Goal: Task Accomplishment & Management: Use online tool/utility

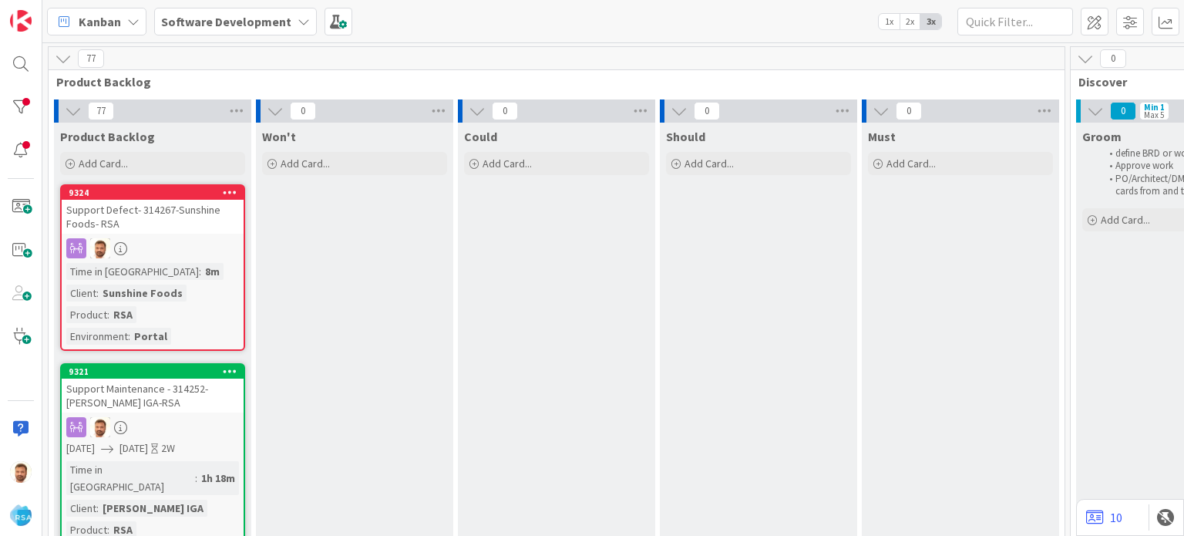
scroll to position [0, 1132]
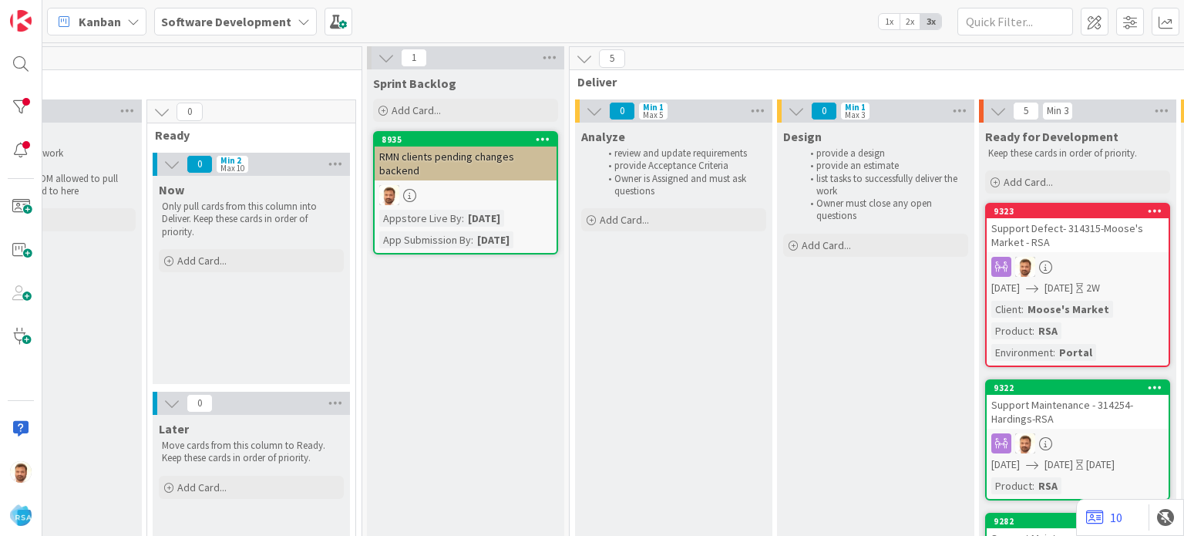
click at [1016, 221] on div "Support Defect- 314315-Moose's Market - RSA" at bounding box center [1078, 235] width 182 height 34
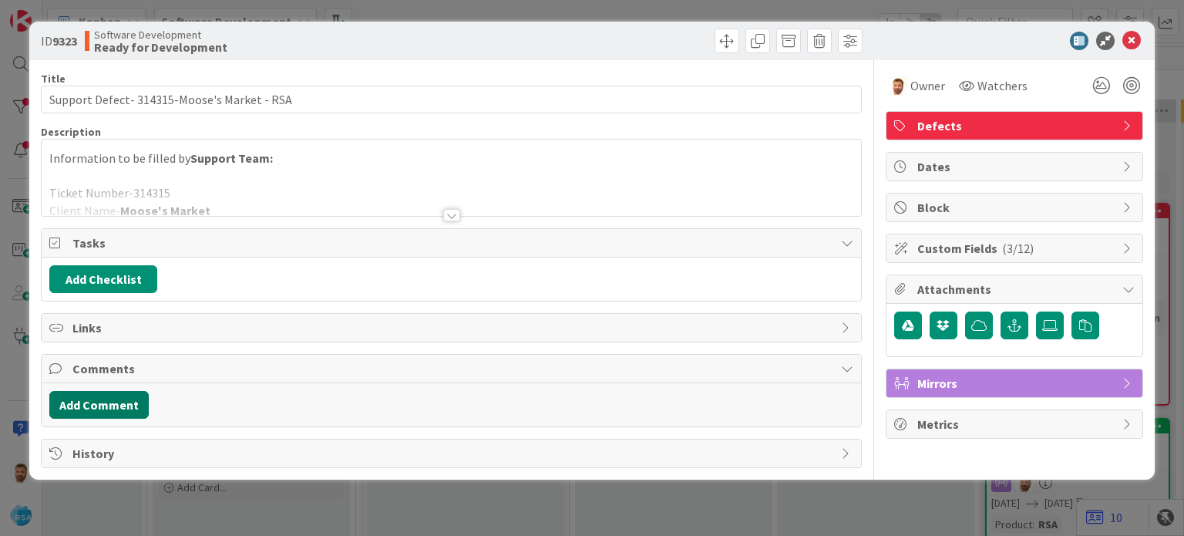
click at [130, 414] on button "Add Comment" at bounding box center [98, 405] width 99 height 28
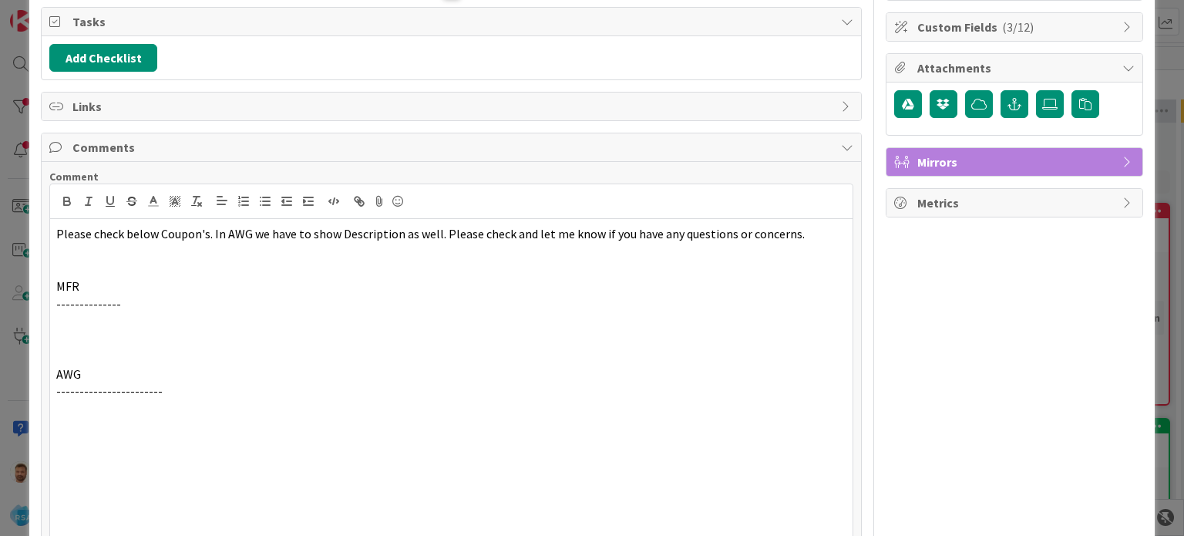
scroll to position [338, 0]
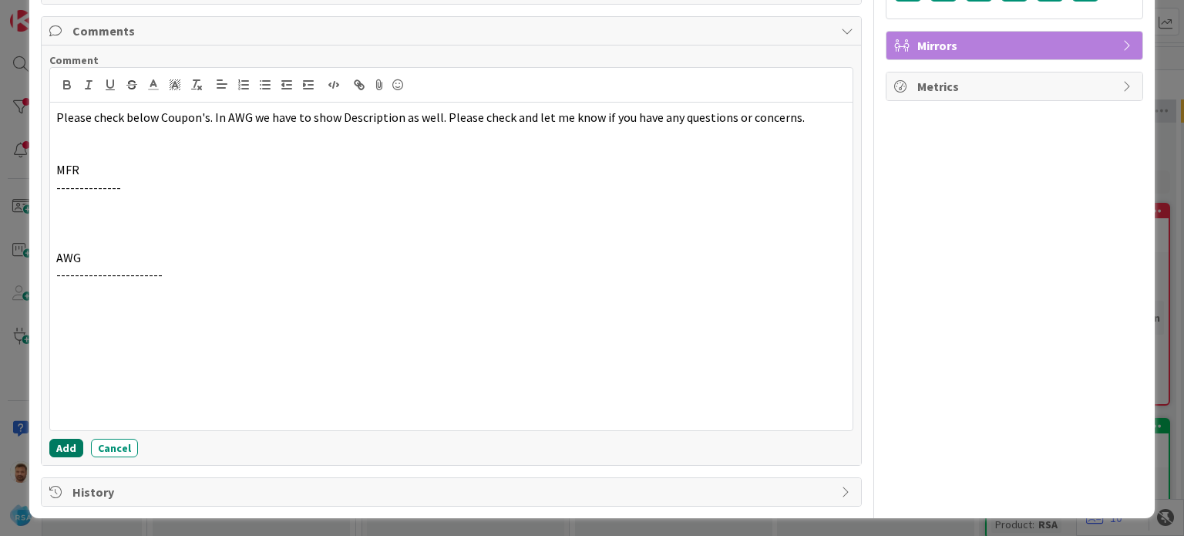
click at [64, 442] on button "Add" at bounding box center [66, 448] width 34 height 19
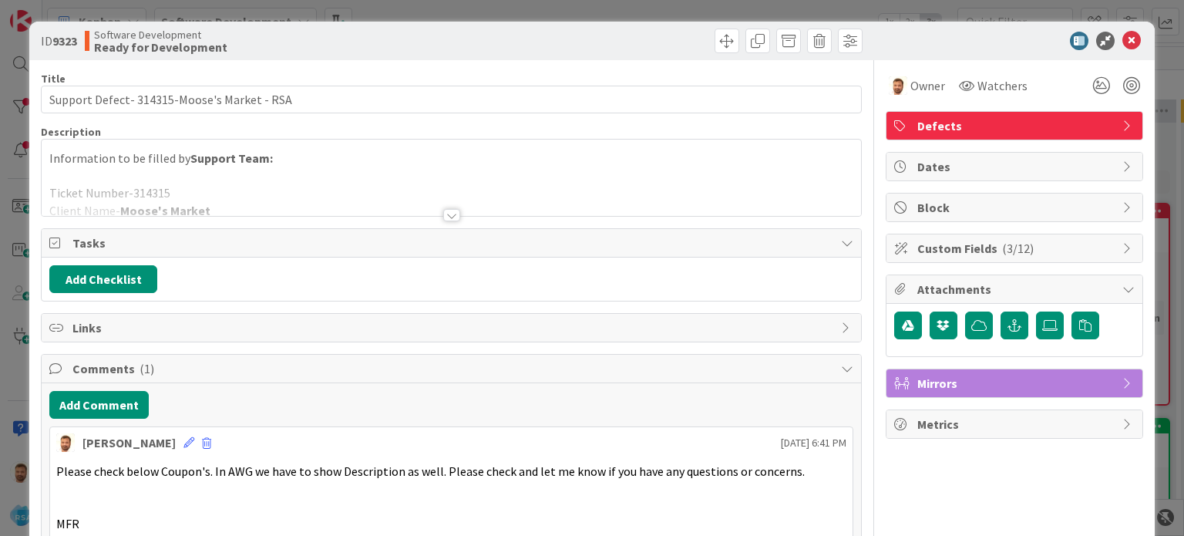
click at [710, 55] on div "ID 9323 Software Development Ready for Development" at bounding box center [591, 41] width 1125 height 39
click at [715, 49] on span at bounding box center [727, 41] width 25 height 25
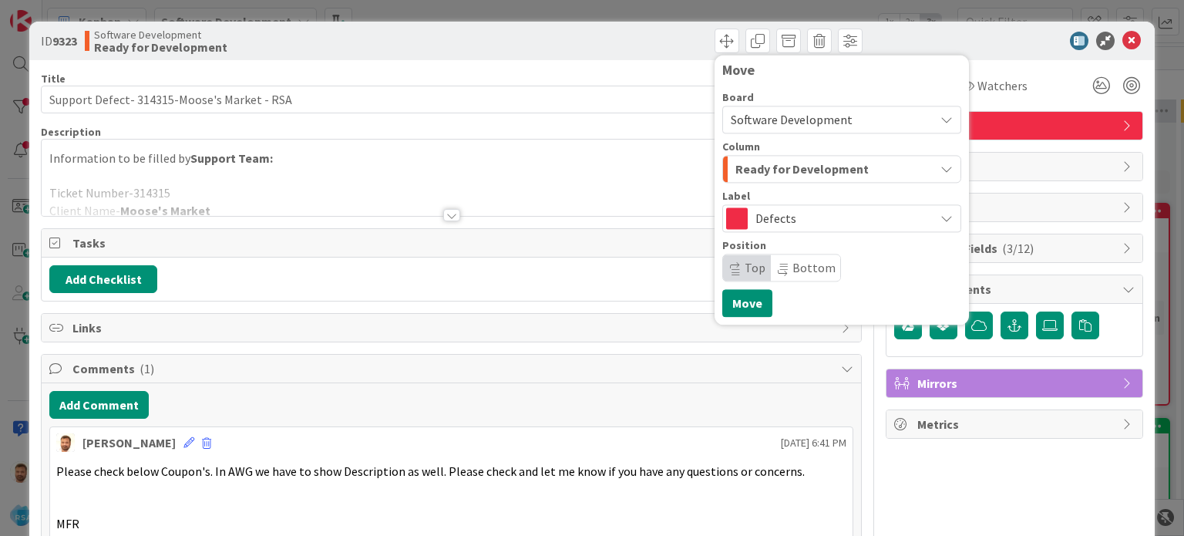
click at [761, 178] on span "Ready for Development" at bounding box center [802, 169] width 133 height 20
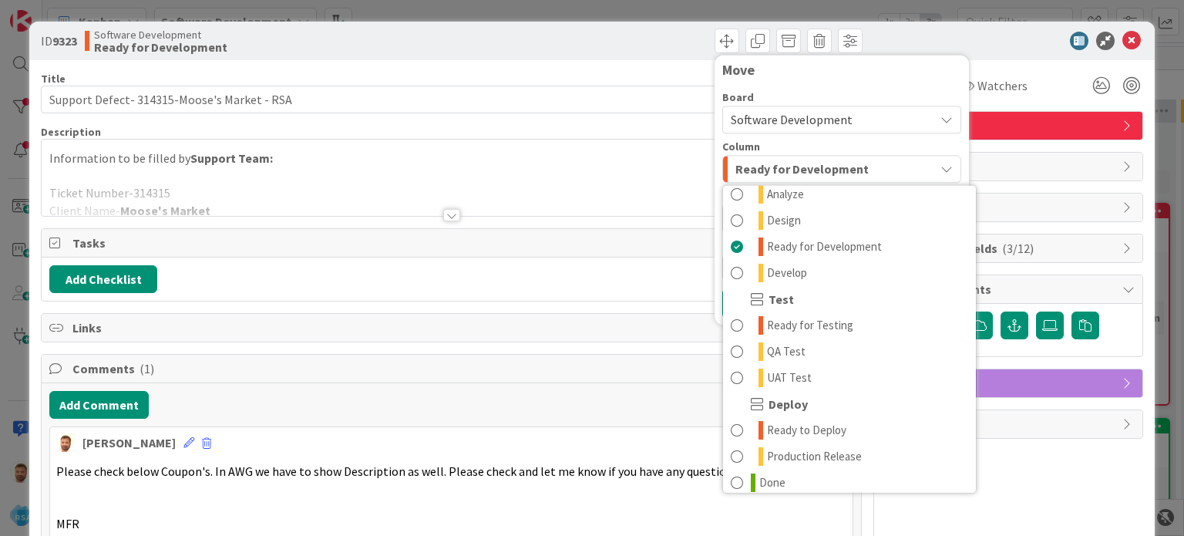
scroll to position [439, 0]
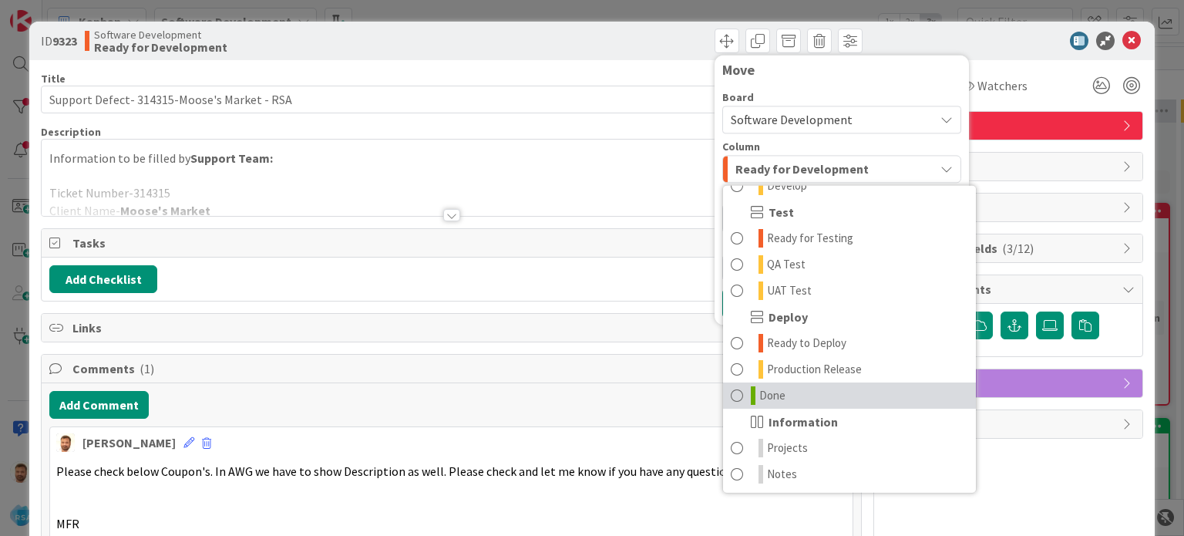
click at [776, 391] on link "Done" at bounding box center [849, 395] width 253 height 26
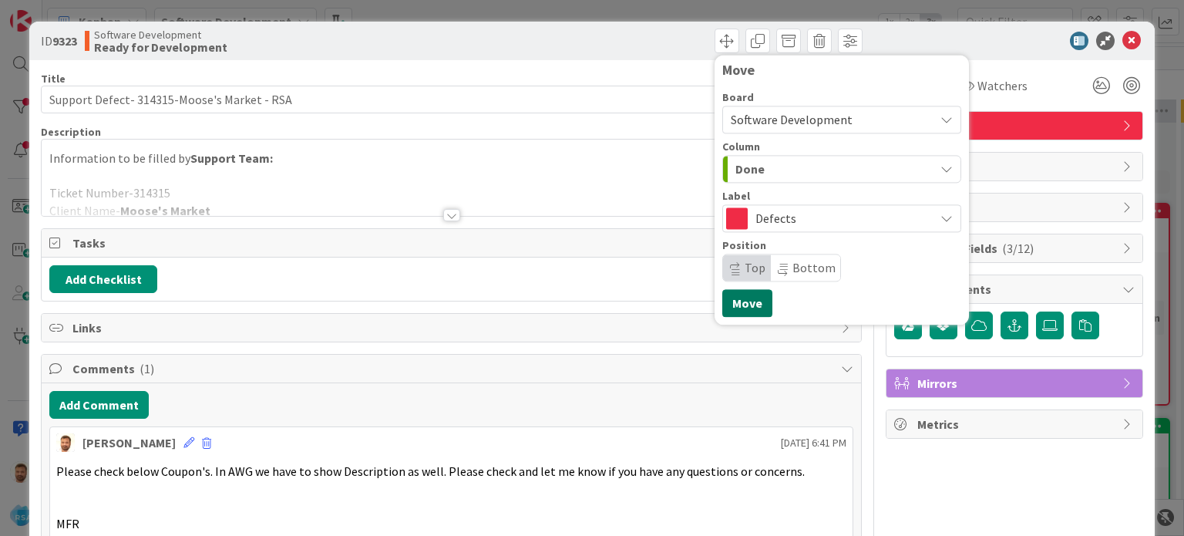
click at [751, 311] on button "Move" at bounding box center [747, 303] width 50 height 28
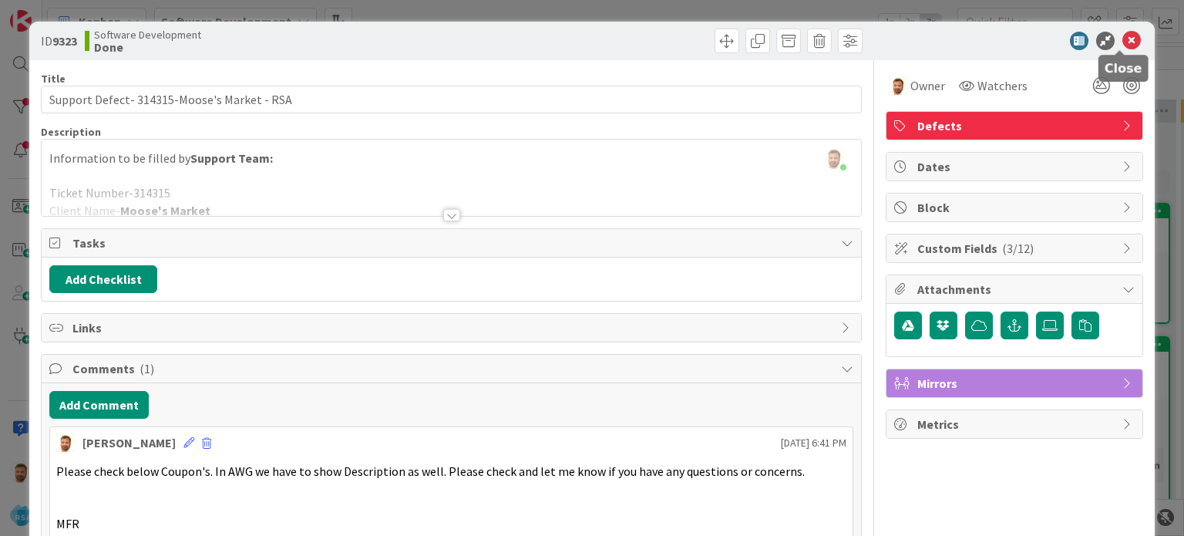
click at [1123, 42] on icon at bounding box center [1132, 41] width 19 height 19
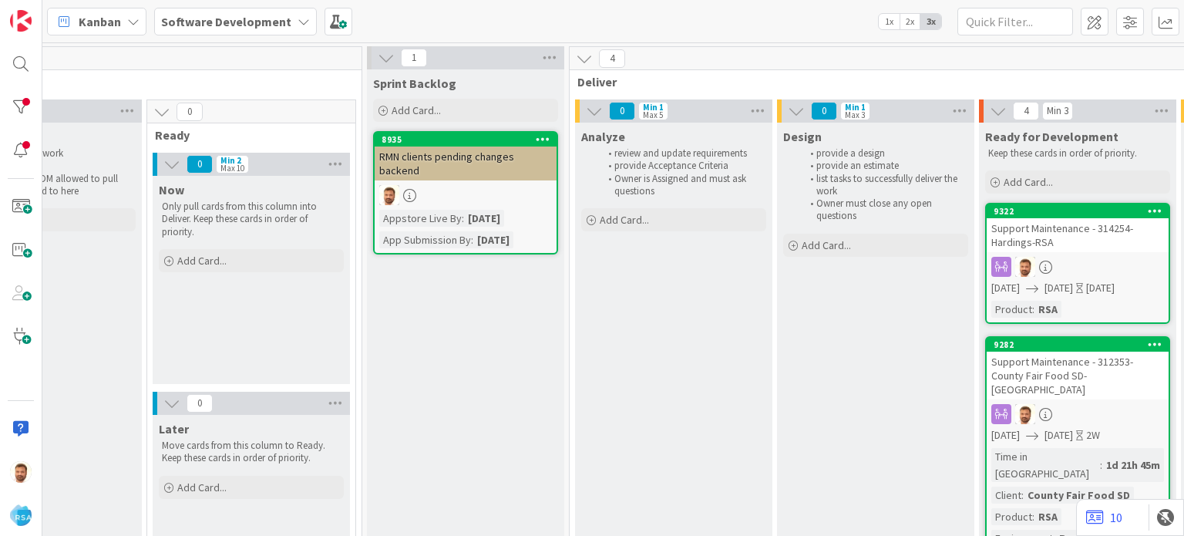
click at [1042, 244] on div "Support Maintenance - 314254- Hardings-RSA" at bounding box center [1078, 235] width 182 height 34
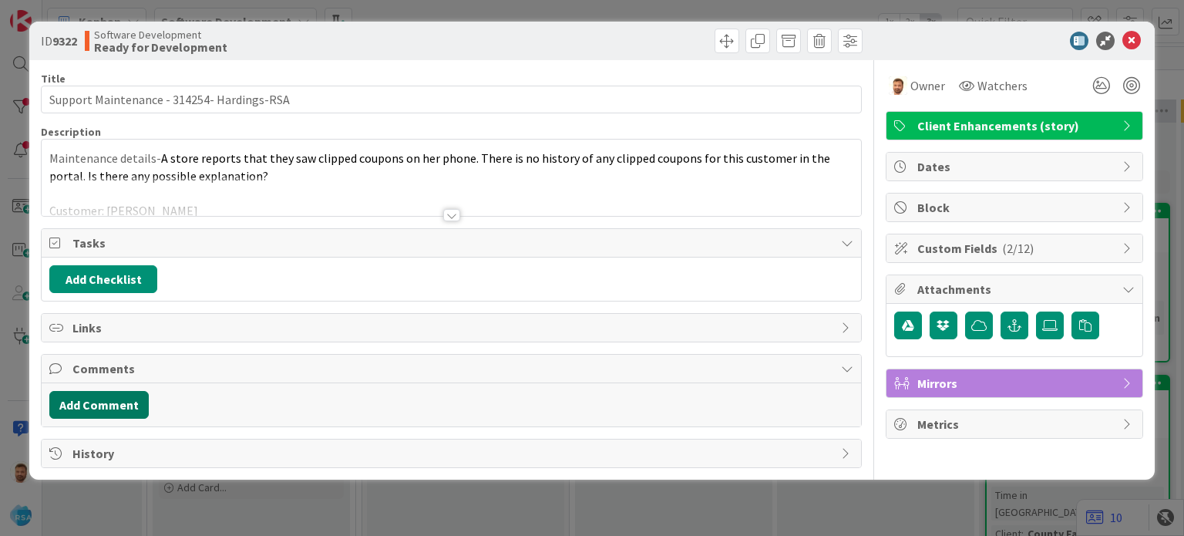
click at [102, 403] on button "Add Comment" at bounding box center [98, 405] width 99 height 28
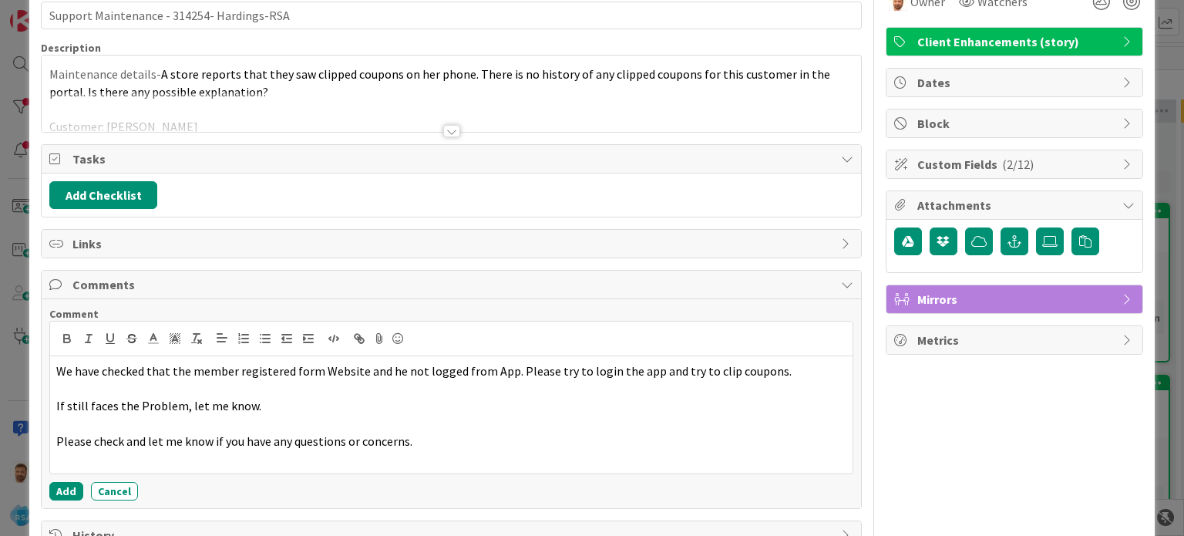
scroll to position [86, 0]
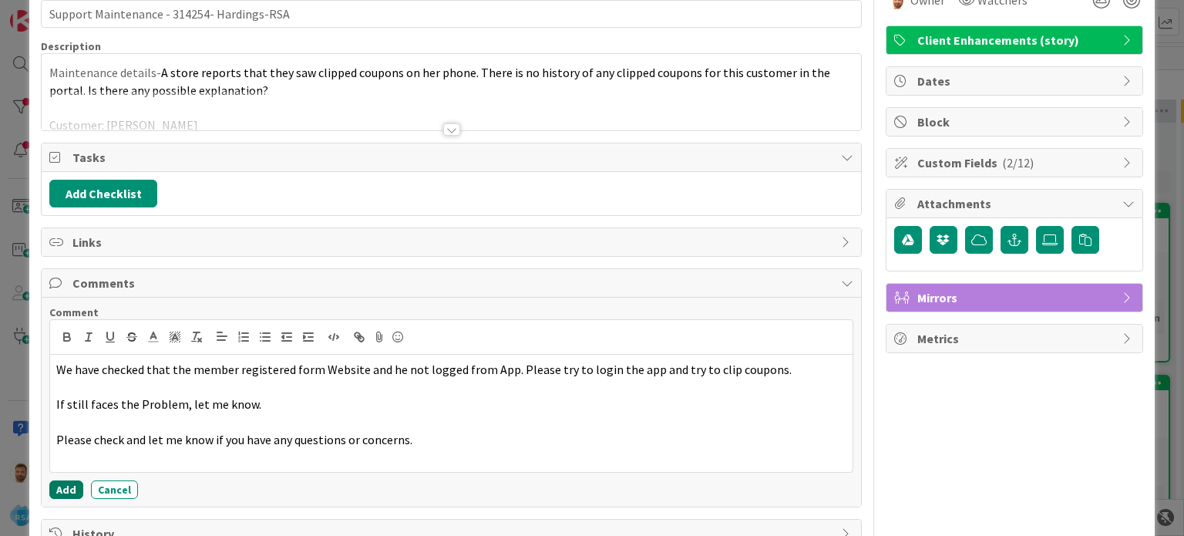
click at [56, 480] on button "Add" at bounding box center [66, 489] width 34 height 19
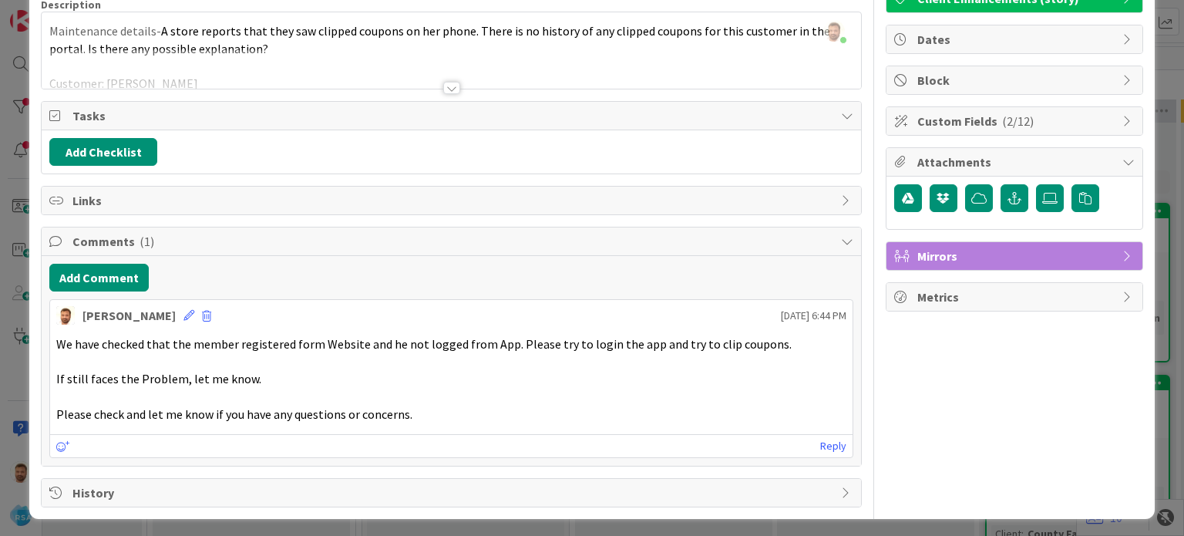
scroll to position [0, 0]
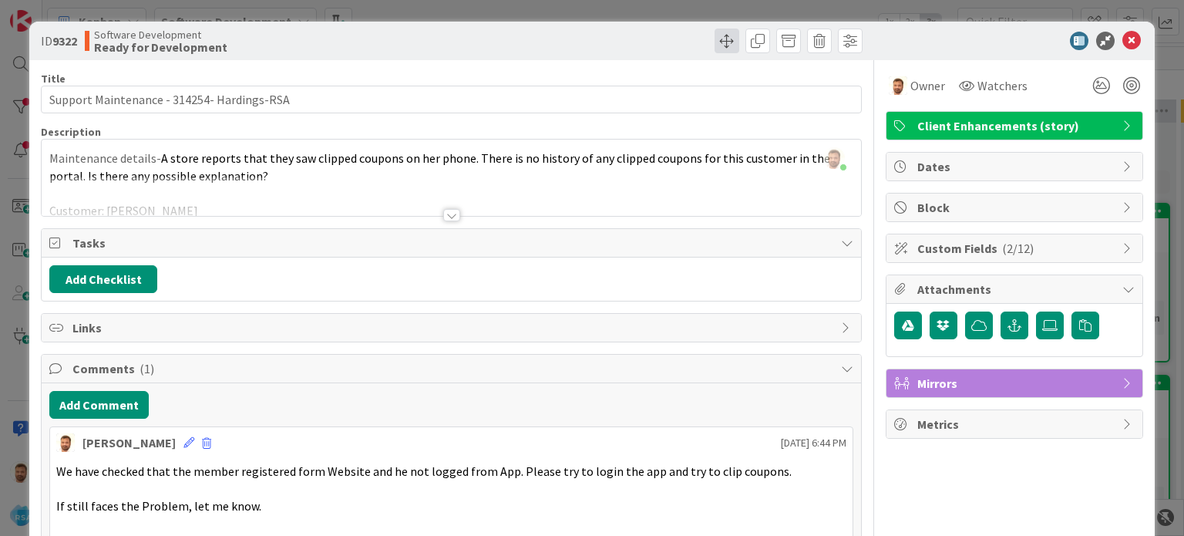
click at [720, 45] on span at bounding box center [727, 41] width 25 height 25
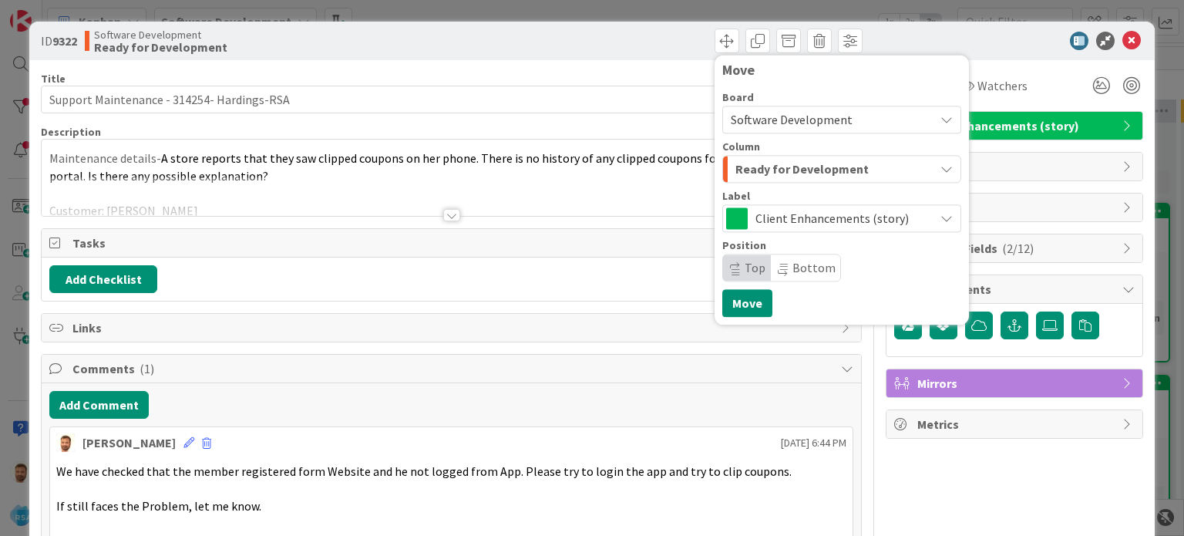
click at [774, 176] on span "Ready for Development" at bounding box center [802, 169] width 133 height 20
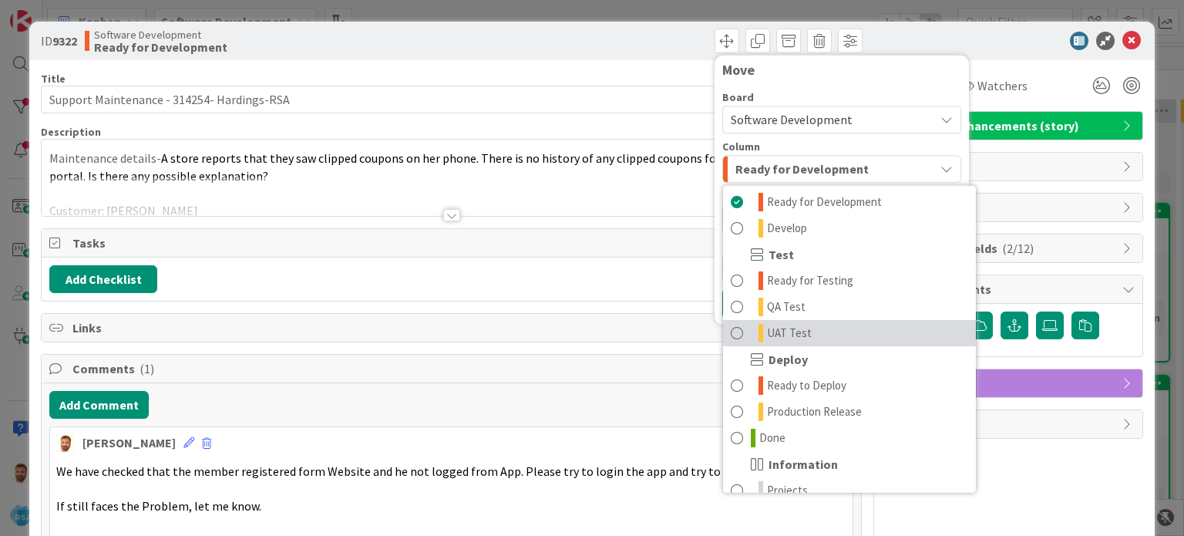
scroll to position [398, 0]
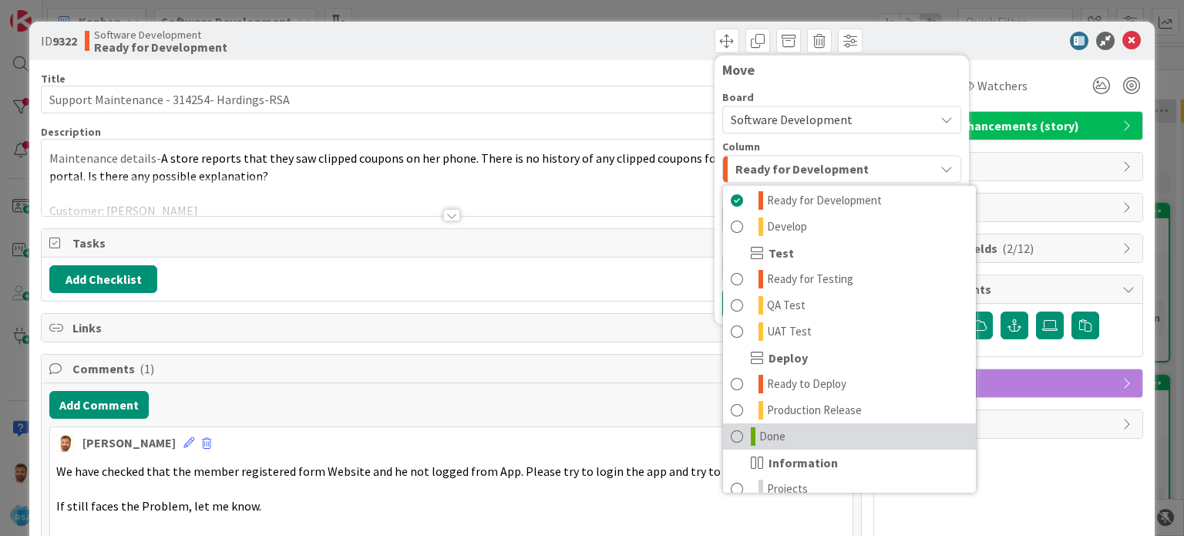
click at [759, 434] on span "Done" at bounding box center [772, 436] width 26 height 19
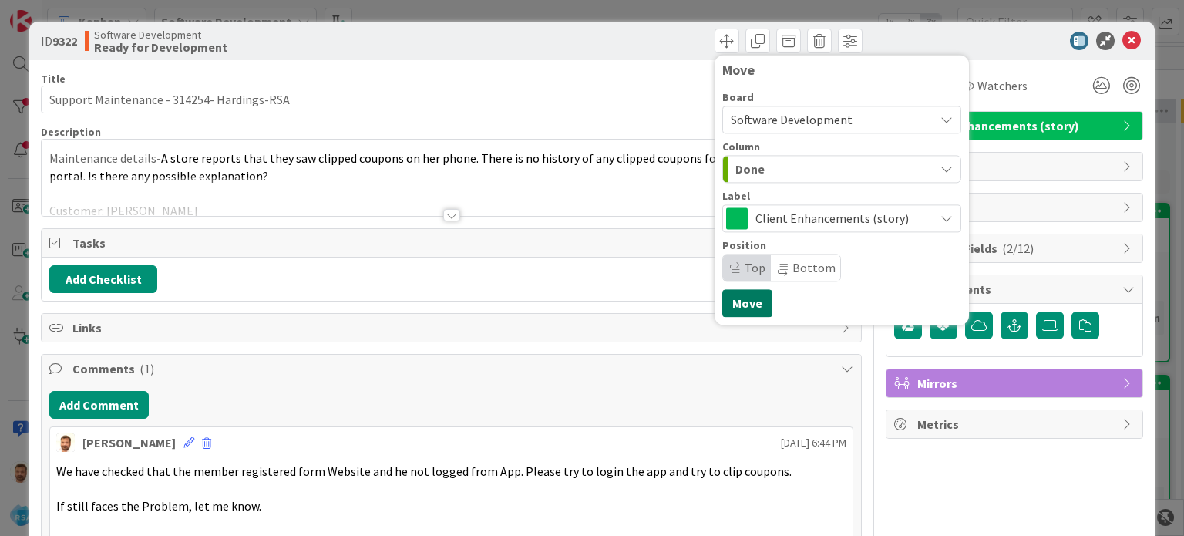
click at [732, 299] on button "Move" at bounding box center [747, 303] width 50 height 28
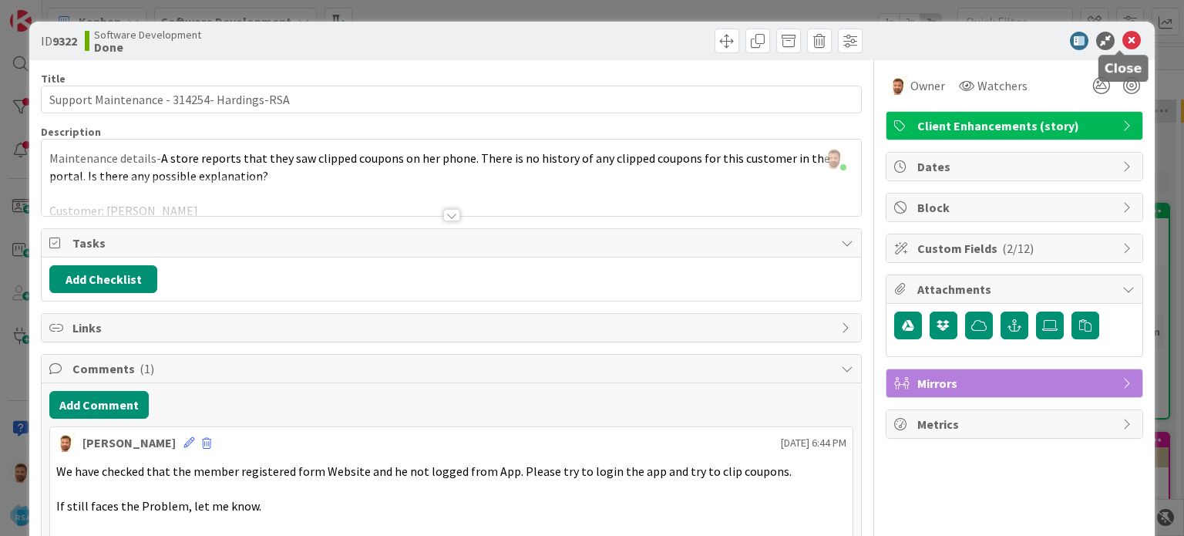
click at [1123, 45] on icon at bounding box center [1132, 41] width 19 height 19
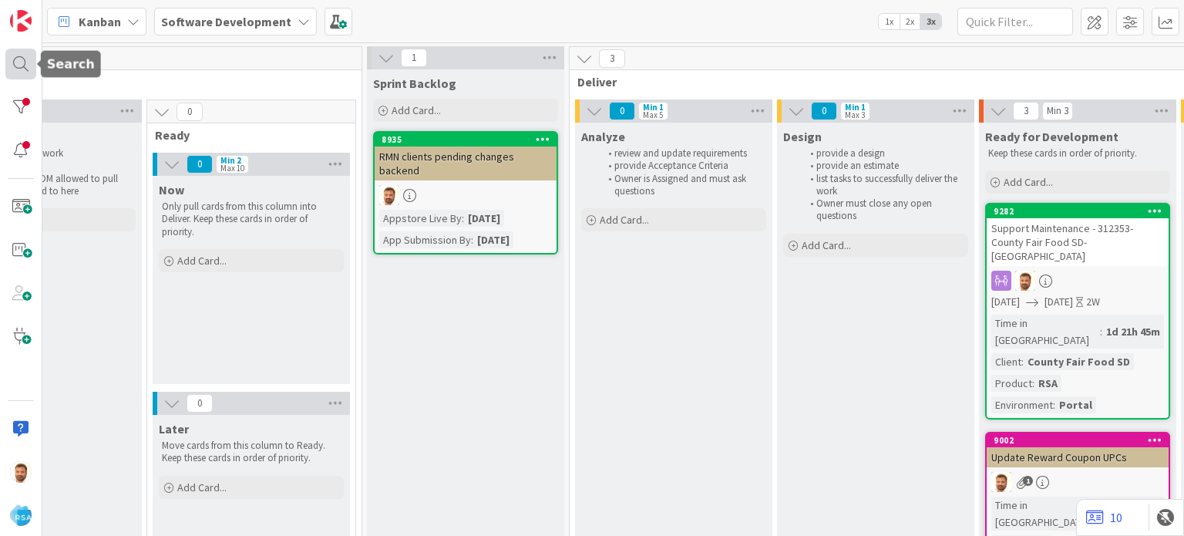
click at [16, 64] on div at bounding box center [20, 64] width 31 height 31
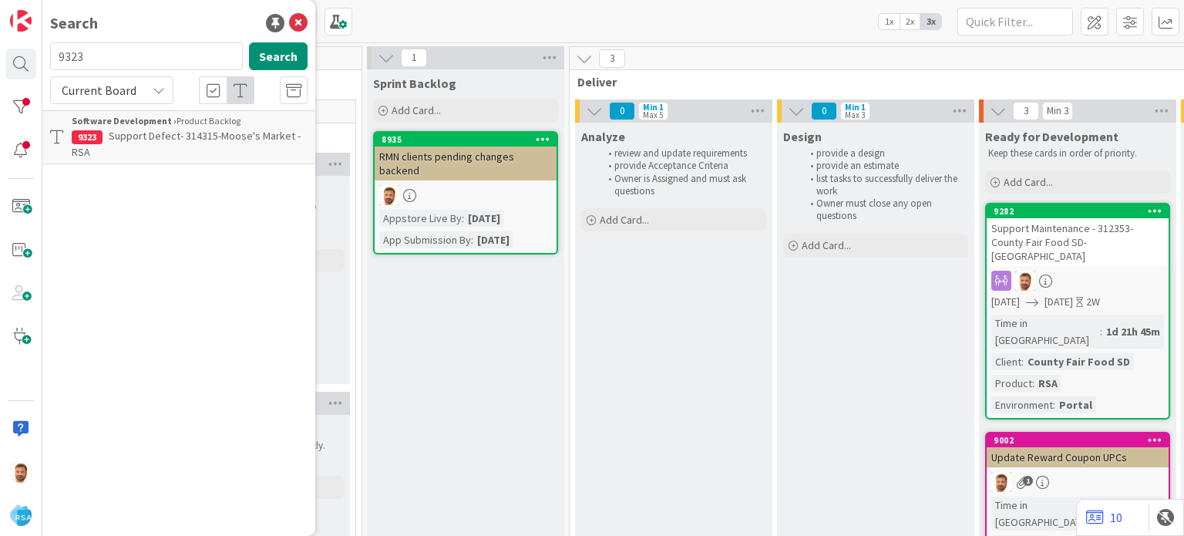
click at [123, 66] on input "9323" at bounding box center [146, 56] width 193 height 28
type input "9324"
drag, startPoint x: 146, startPoint y: 126, endPoint x: 148, endPoint y: 136, distance: 10.3
click at [148, 136] on span "Support Defect- 314267-Sunshine Foods- RSA" at bounding box center [185, 144] width 226 height 30
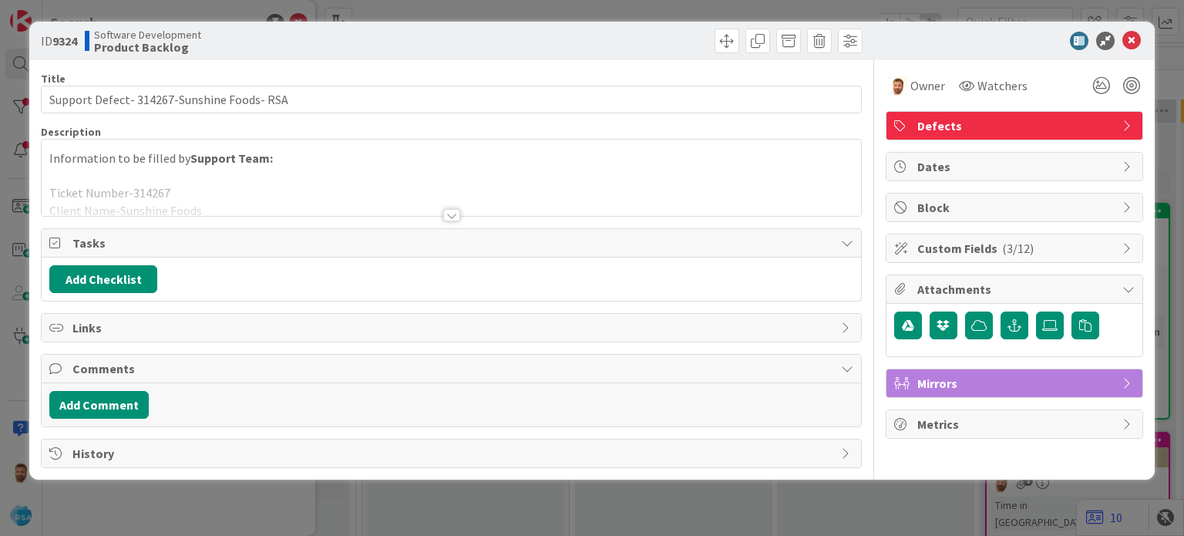
click at [712, 41] on div at bounding box center [659, 41] width 407 height 25
click at [729, 42] on span at bounding box center [727, 41] width 25 height 25
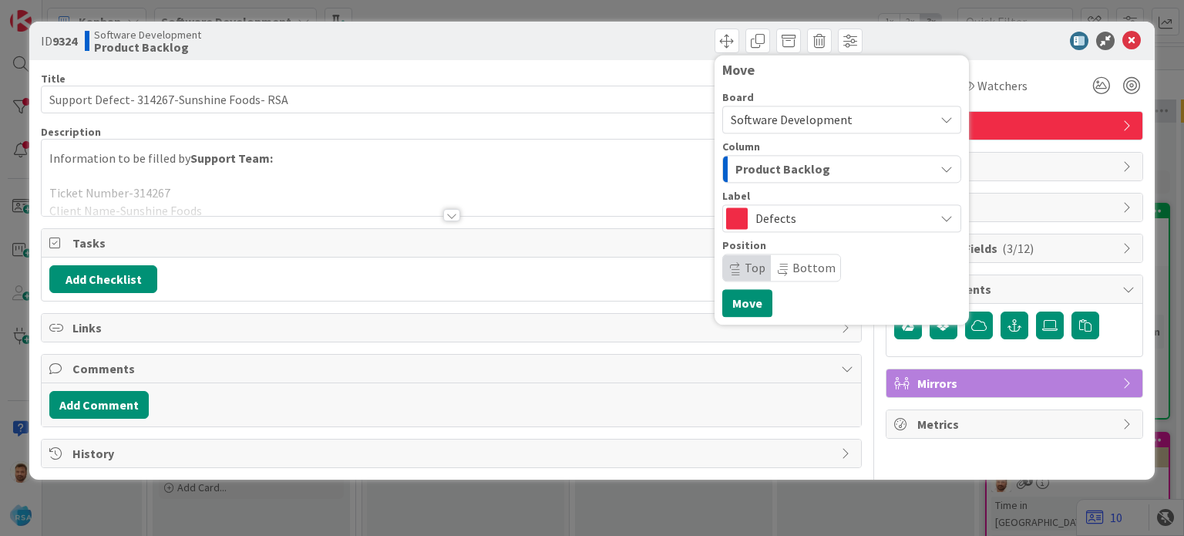
click at [760, 177] on span "Product Backlog" at bounding box center [783, 169] width 95 height 20
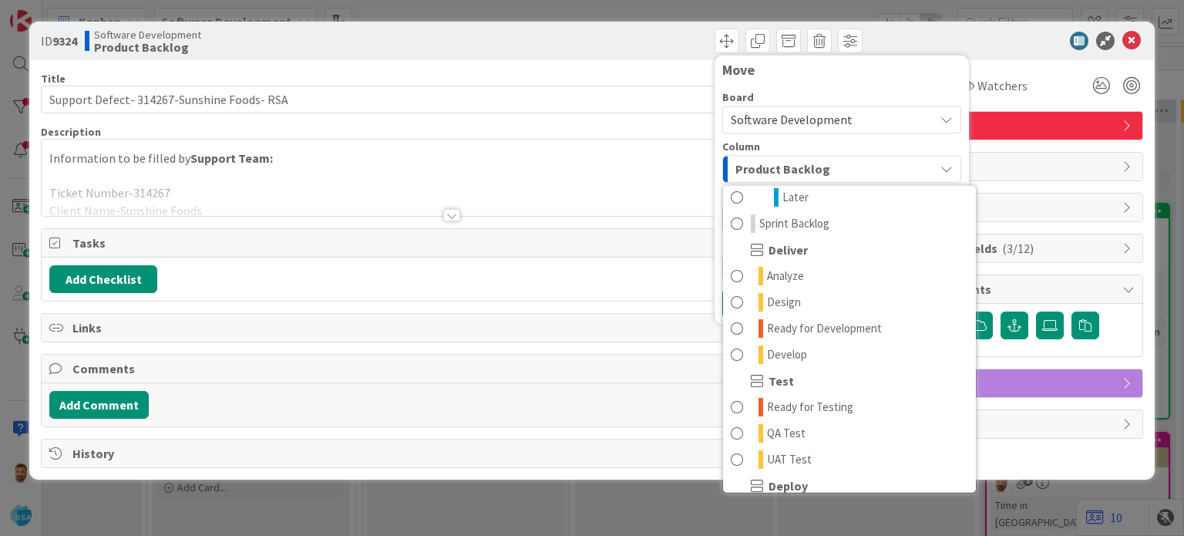
scroll to position [274, 0]
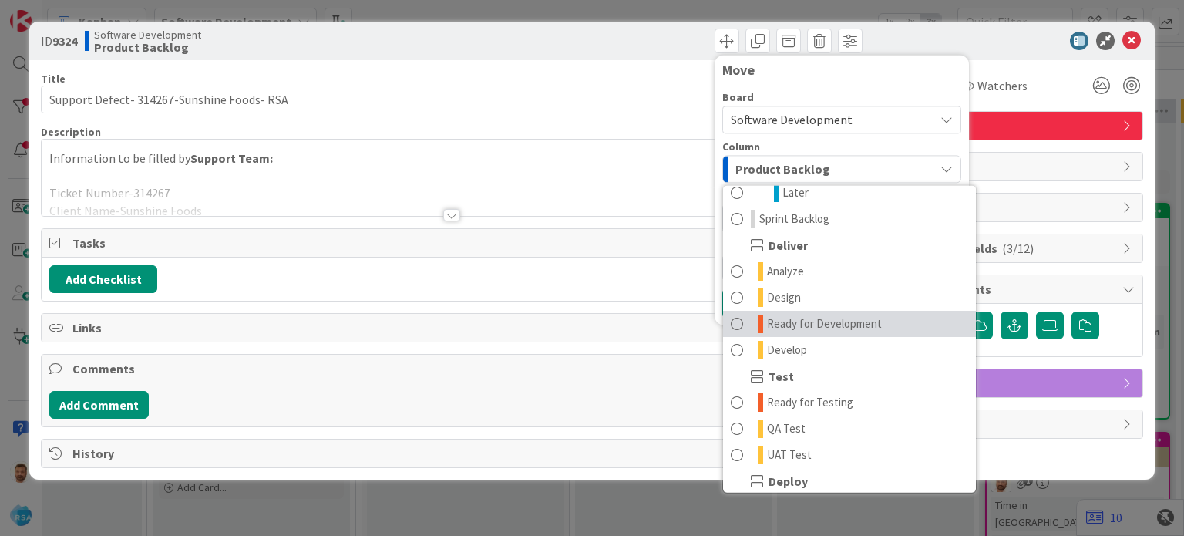
click at [803, 326] on span "Ready for Development" at bounding box center [824, 324] width 115 height 19
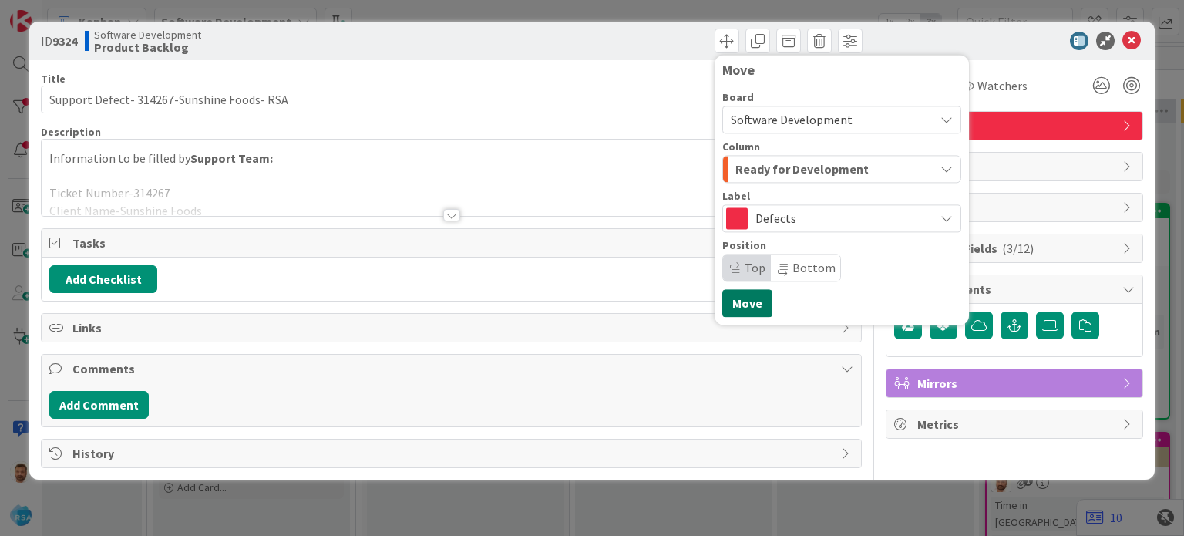
click at [742, 304] on button "Move" at bounding box center [747, 303] width 50 height 28
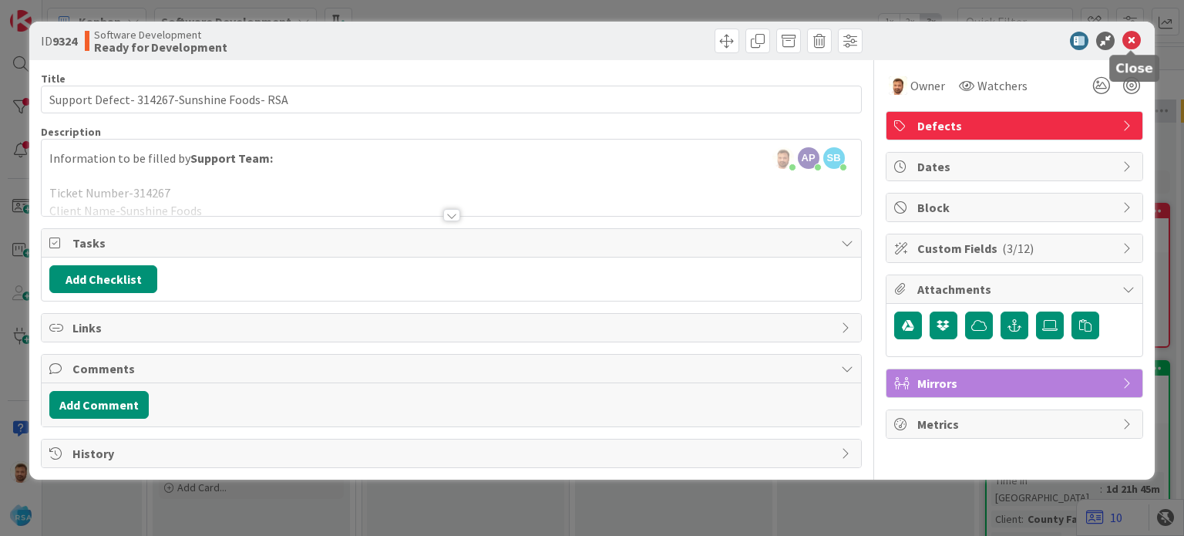
click at [1126, 42] on icon at bounding box center [1132, 41] width 19 height 19
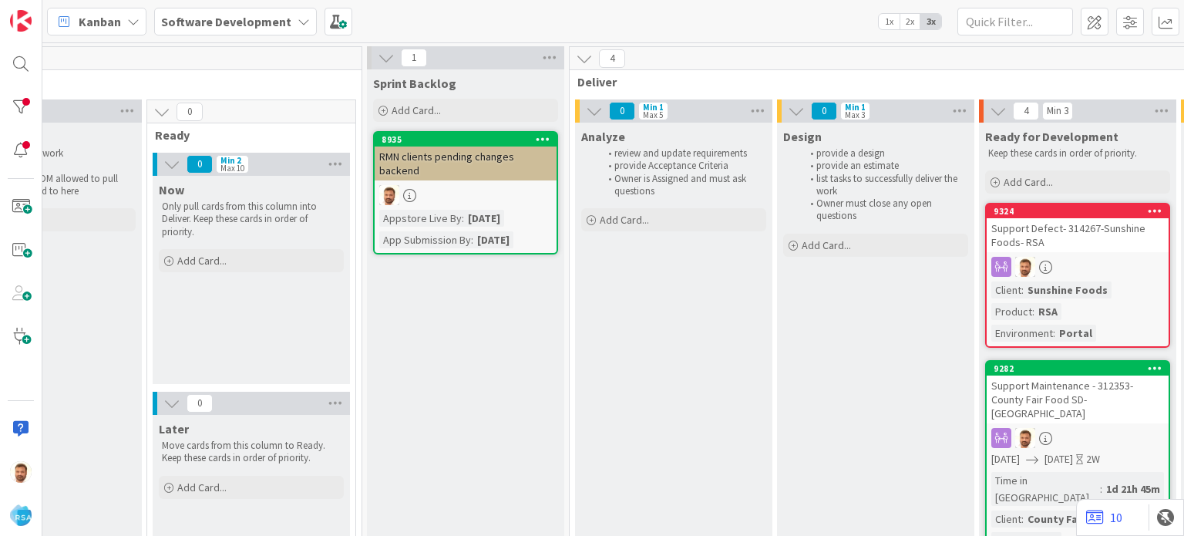
click at [1030, 222] on div "Support Defect- 314267-Sunshine Foods- RSA" at bounding box center [1078, 235] width 182 height 34
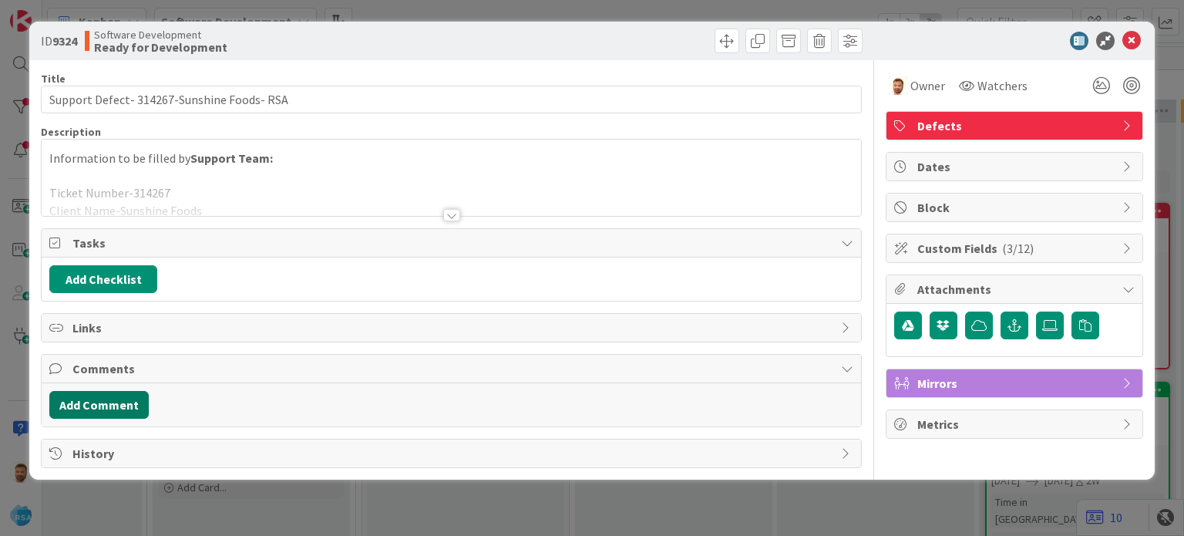
click at [129, 406] on button "Add Comment" at bounding box center [98, 405] width 99 height 28
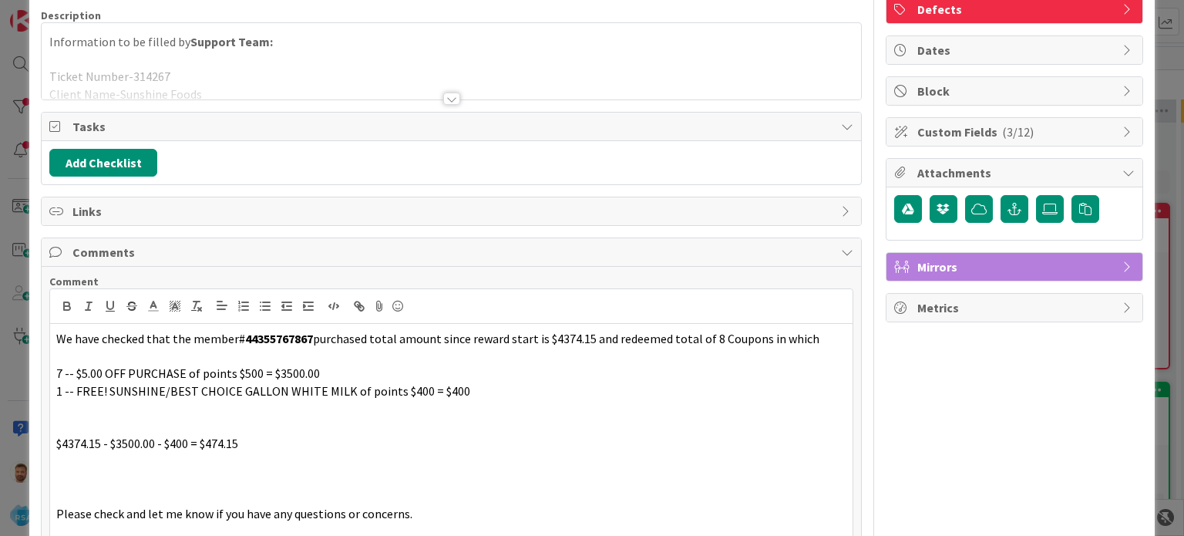
scroll to position [233, 0]
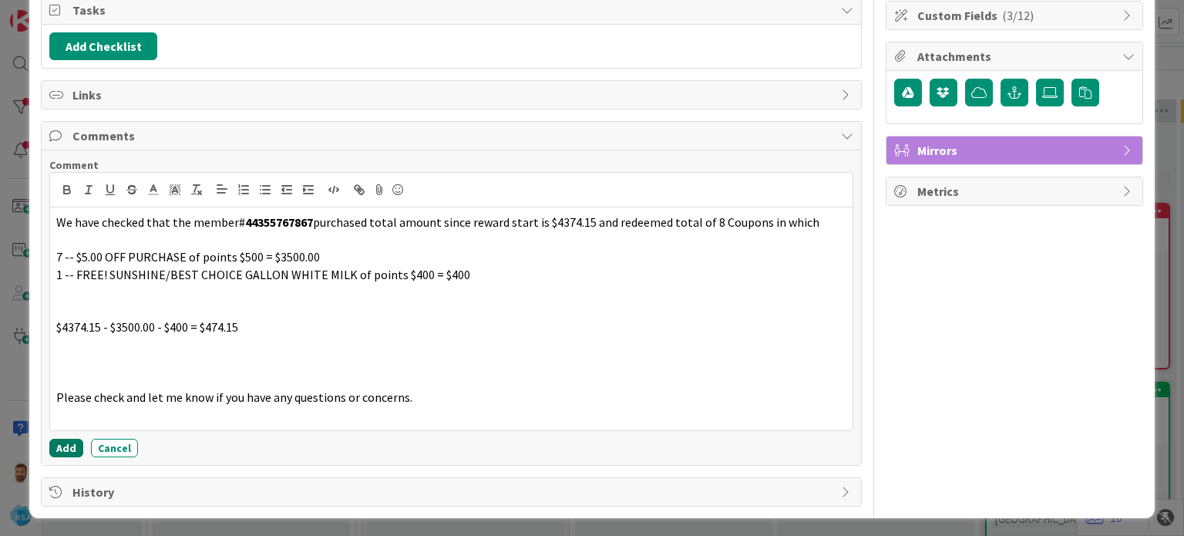
click at [61, 441] on button "Add" at bounding box center [66, 448] width 34 height 19
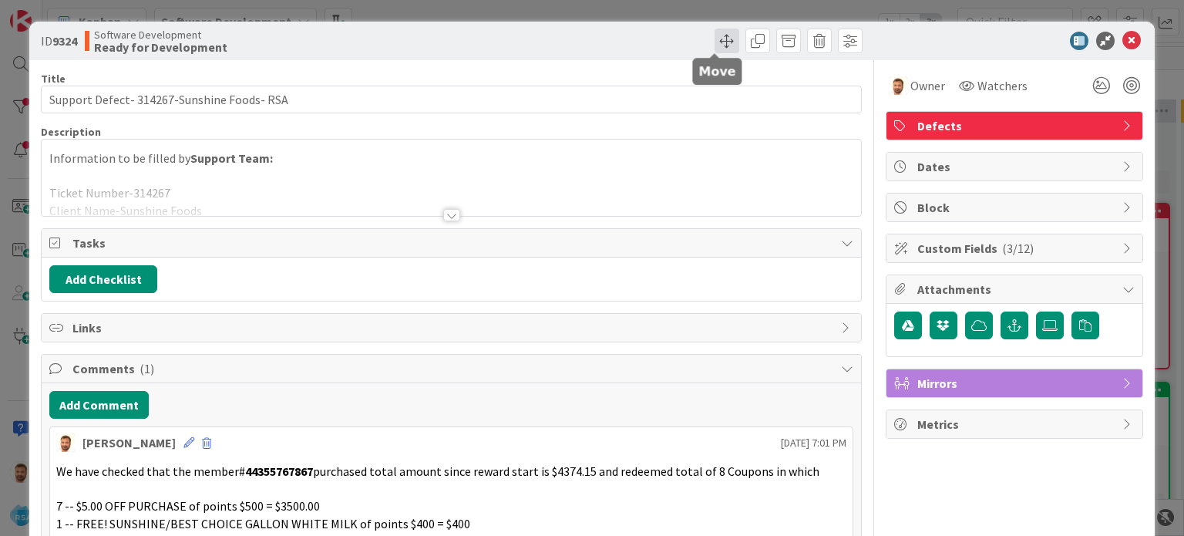
click at [715, 36] on span at bounding box center [727, 41] width 25 height 25
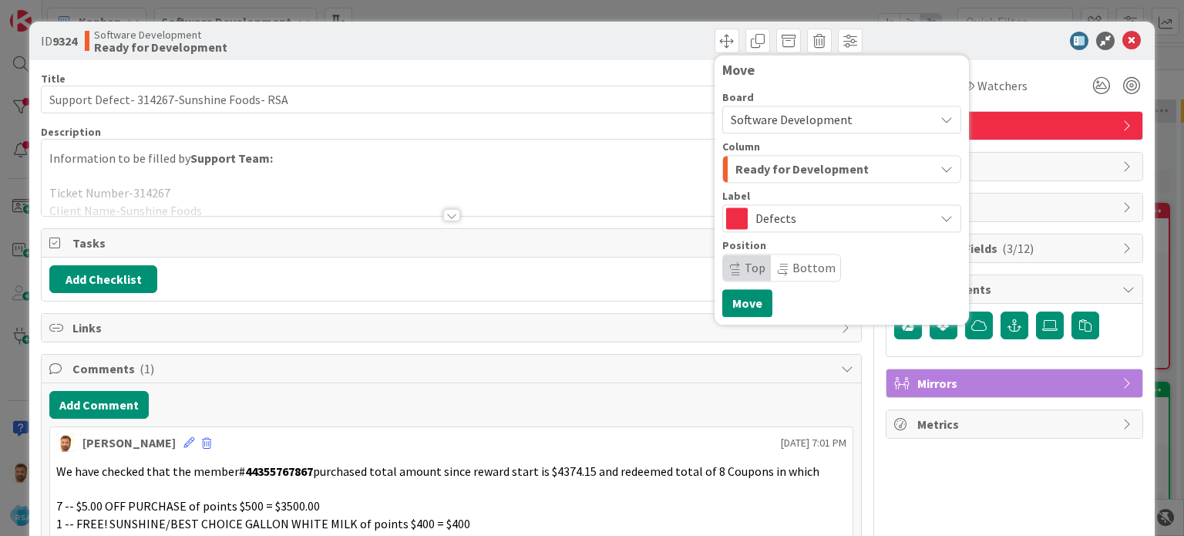
click at [759, 163] on span "Ready for Development" at bounding box center [802, 169] width 133 height 20
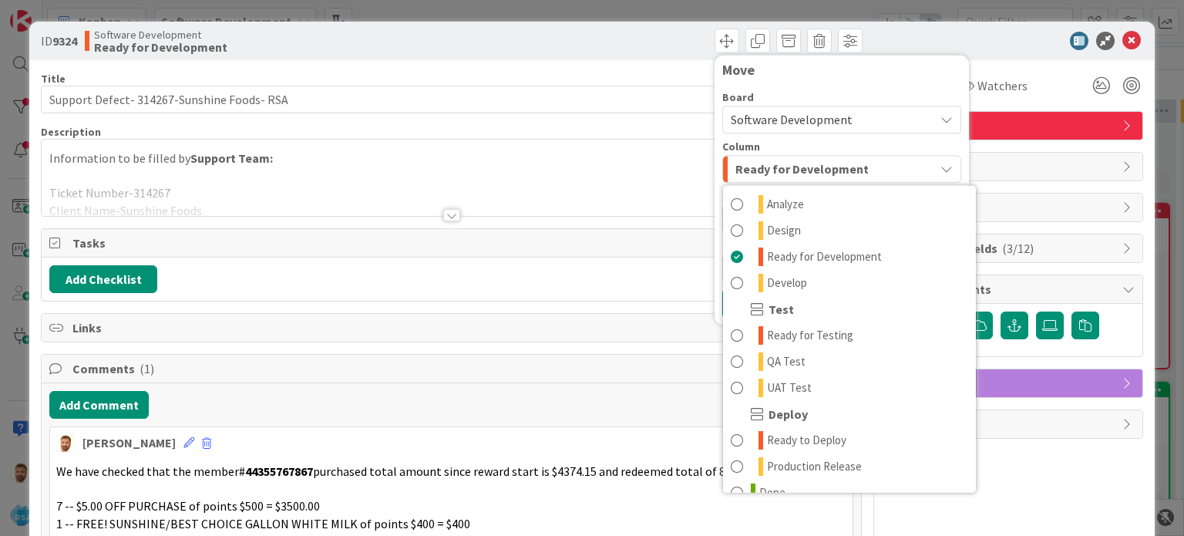
scroll to position [406, 0]
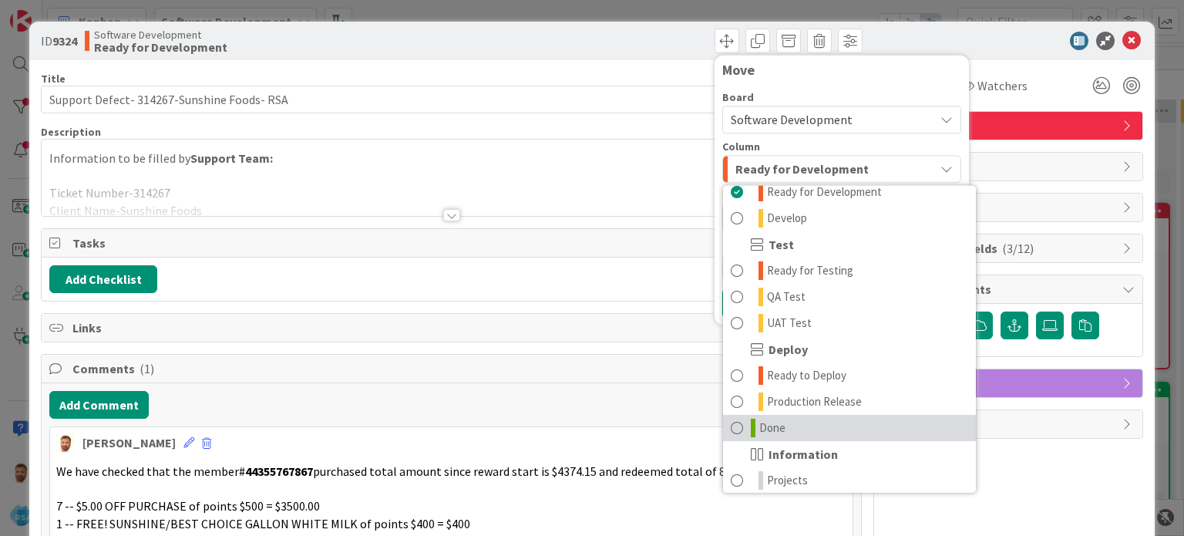
click at [769, 423] on span "Done" at bounding box center [772, 428] width 26 height 19
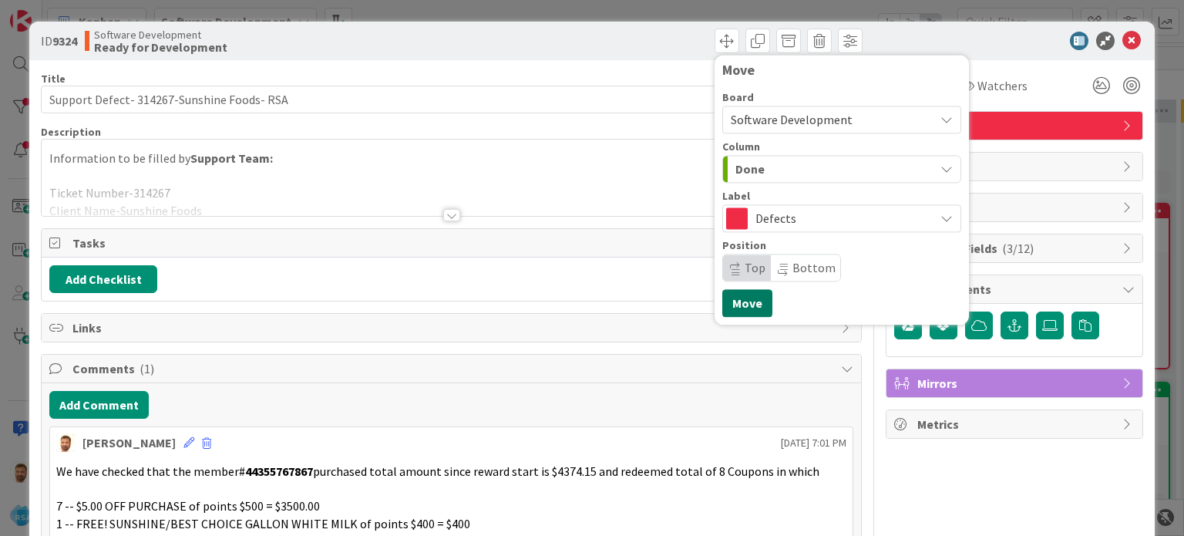
click at [743, 295] on button "Move" at bounding box center [747, 303] width 50 height 28
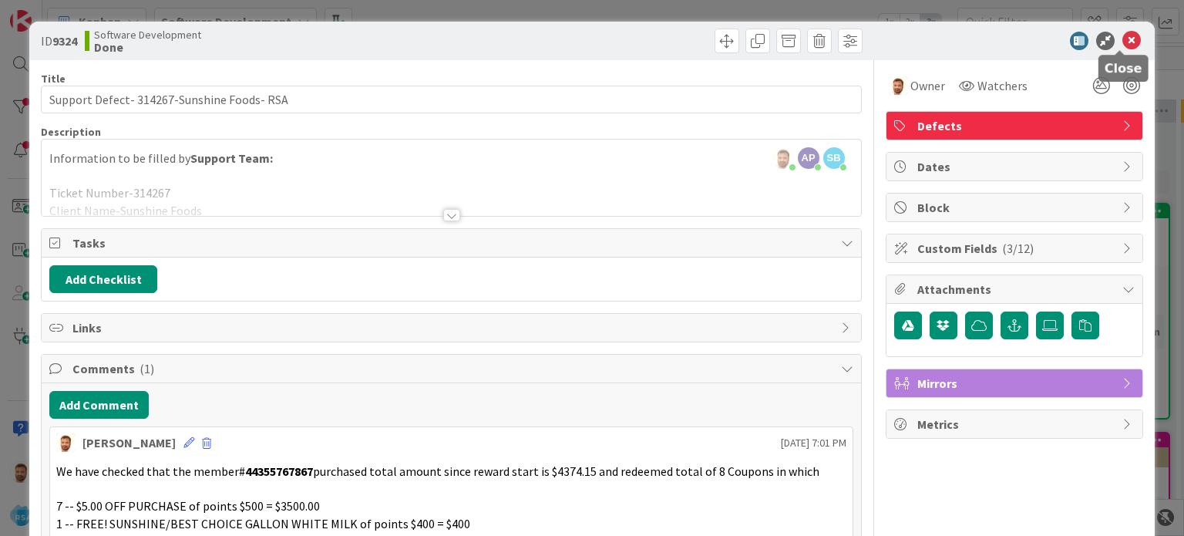
click at [1123, 39] on icon at bounding box center [1132, 41] width 19 height 19
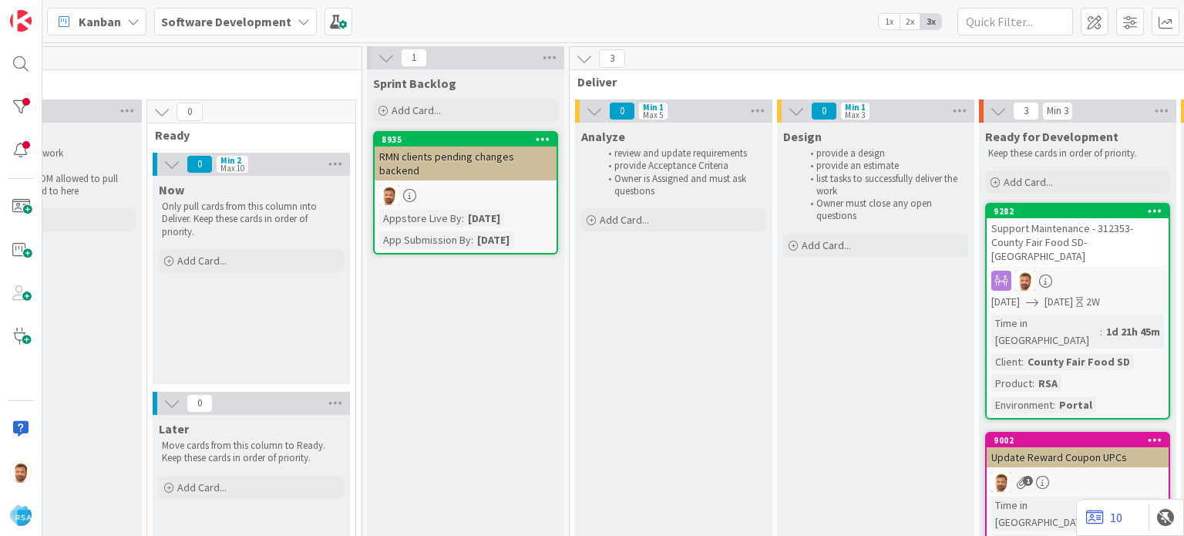
click at [1032, 227] on div "Support Maintenance - 312353- County Fair Food SD-[GEOGRAPHIC_DATA]" at bounding box center [1078, 242] width 182 height 48
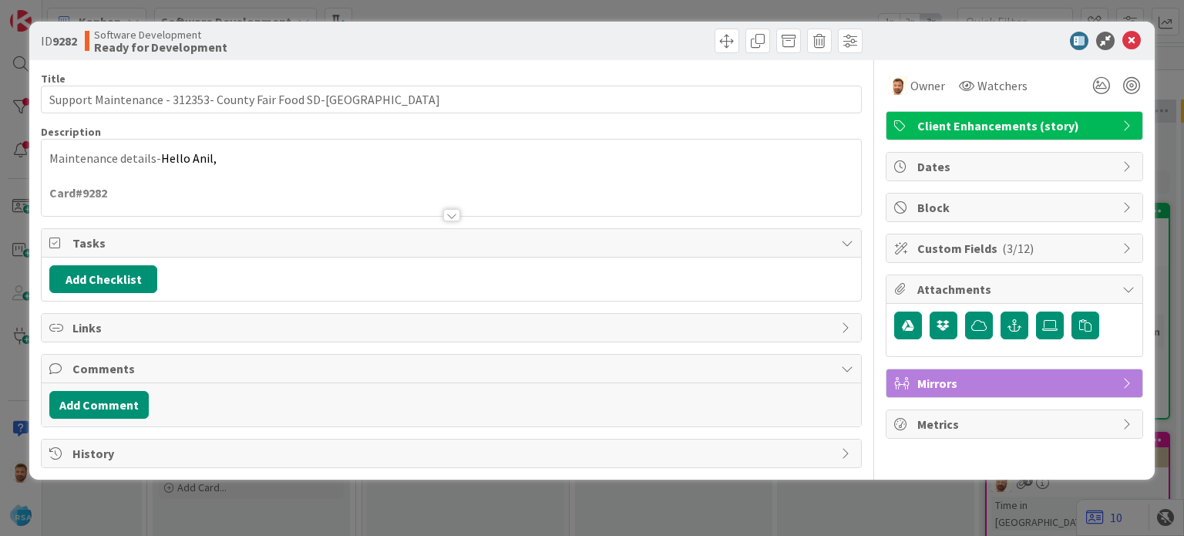
click at [115, 419] on div "Add Comment" at bounding box center [451, 404] width 819 height 43
click at [109, 403] on button "Add Comment" at bounding box center [98, 405] width 99 height 28
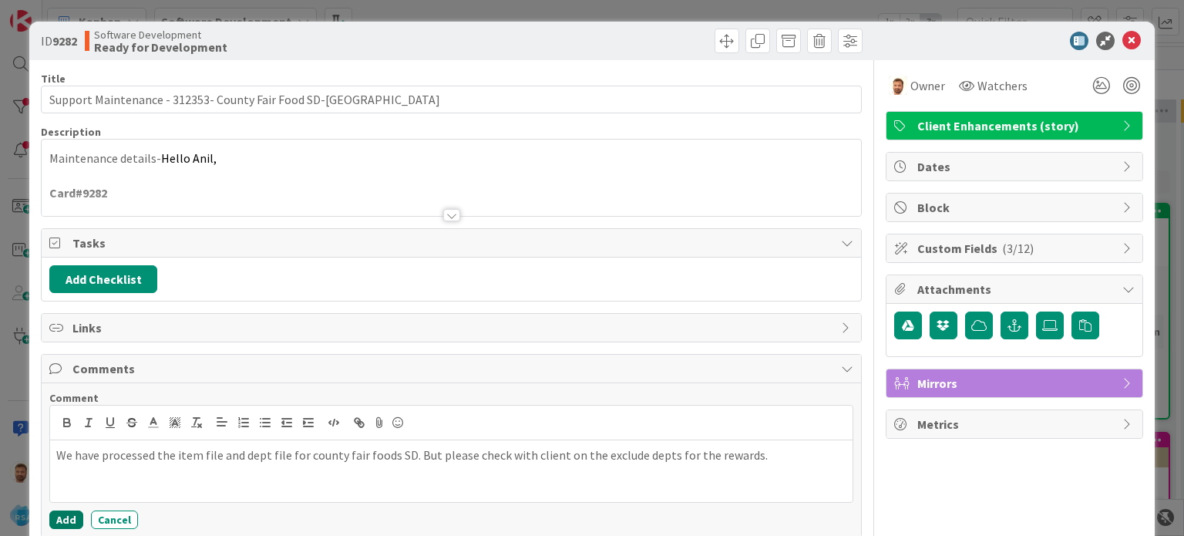
click at [66, 510] on button "Add" at bounding box center [66, 519] width 34 height 19
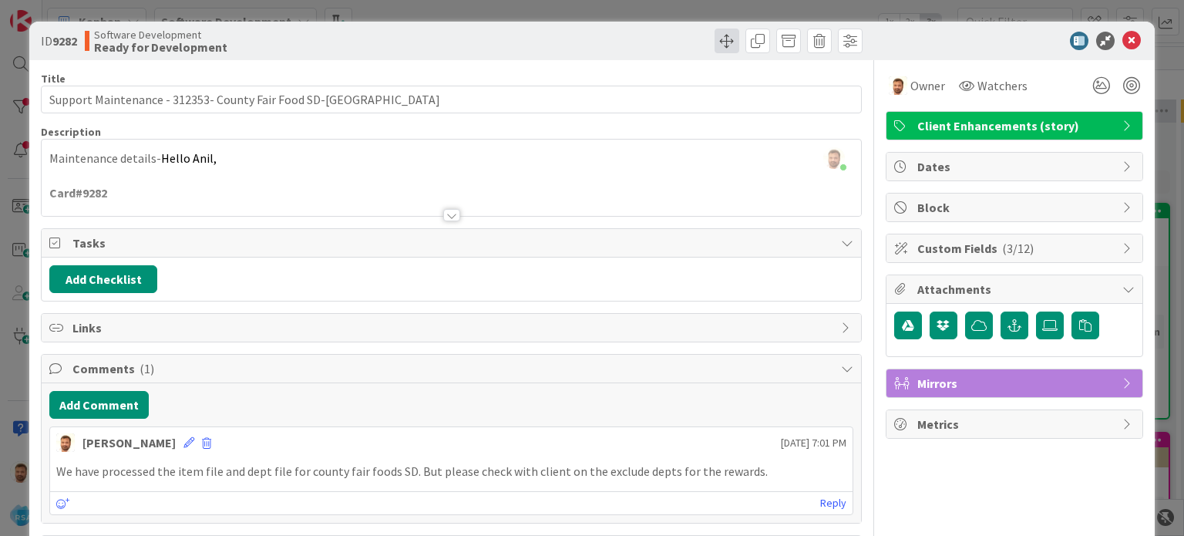
click at [719, 39] on span at bounding box center [727, 41] width 25 height 25
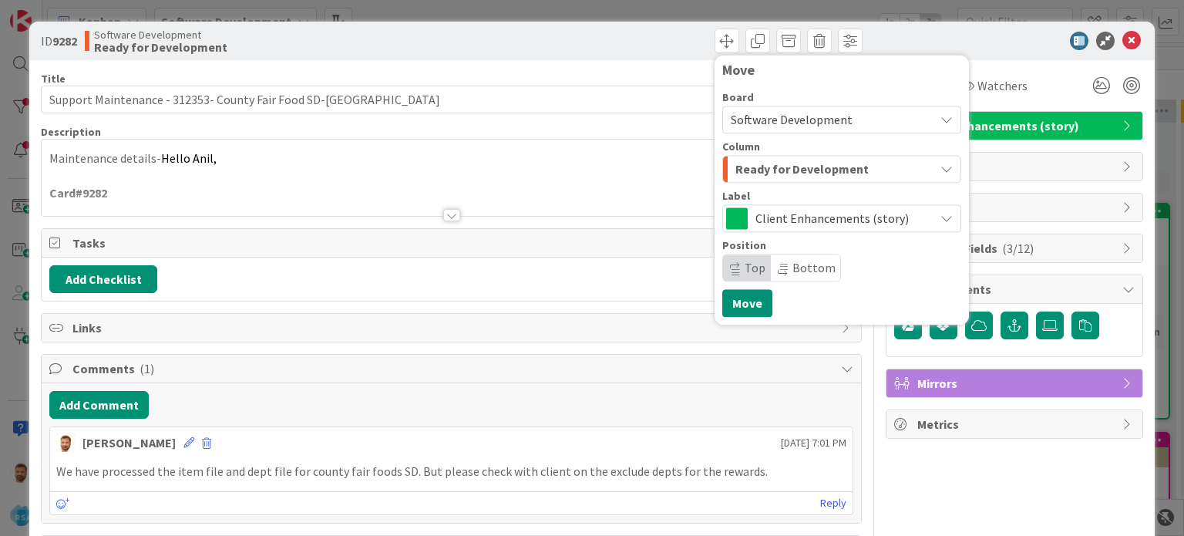
click at [762, 169] on span "Ready for Development" at bounding box center [802, 169] width 133 height 20
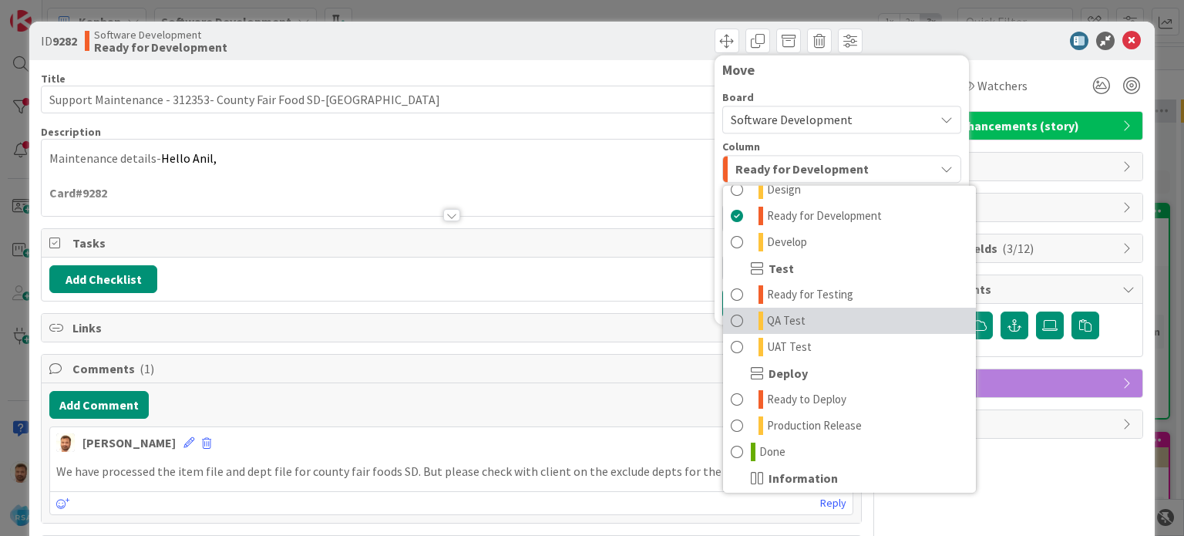
scroll to position [425, 0]
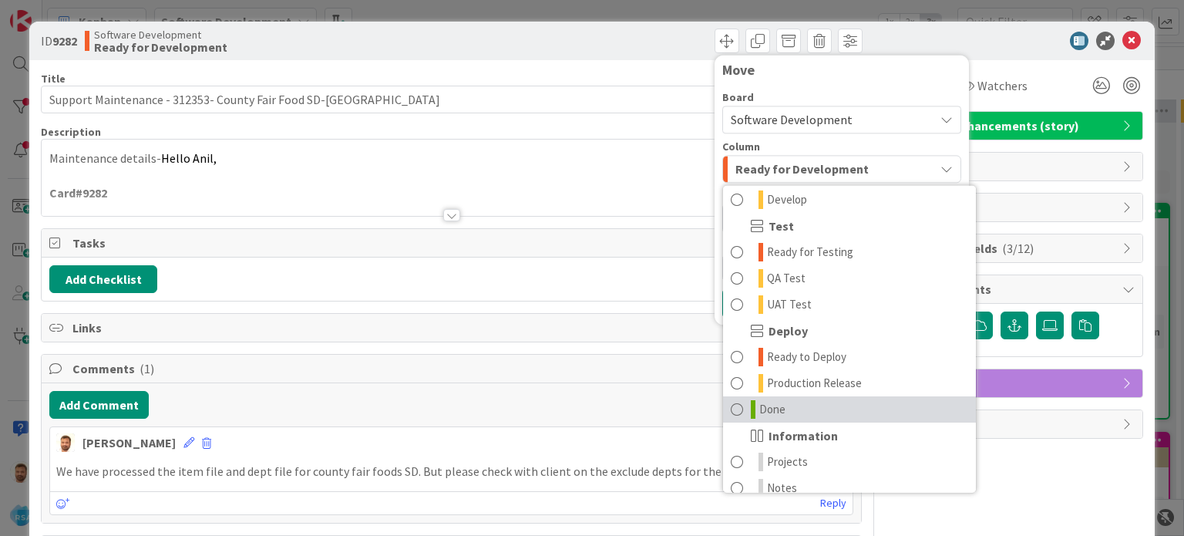
click at [751, 406] on icon at bounding box center [753, 409] width 5 height 19
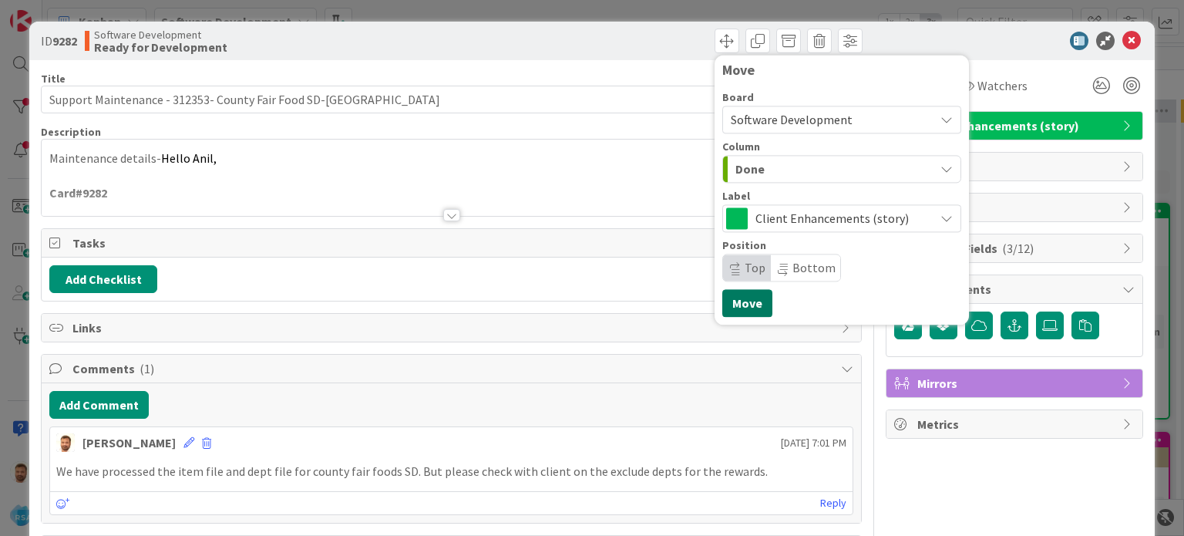
click at [728, 298] on button "Move" at bounding box center [747, 303] width 50 height 28
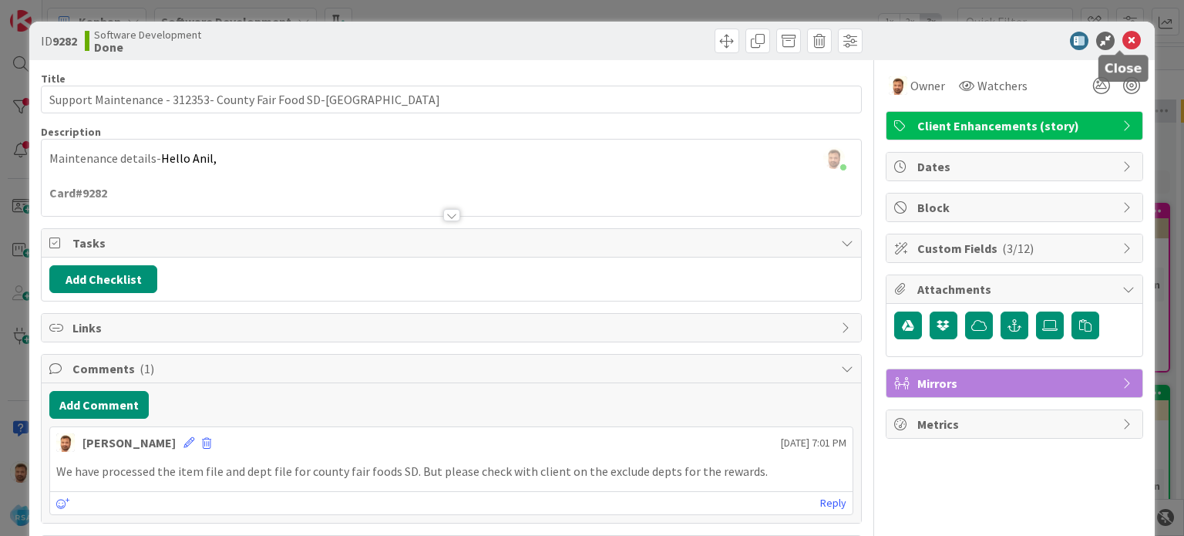
click at [1123, 45] on icon at bounding box center [1132, 41] width 19 height 19
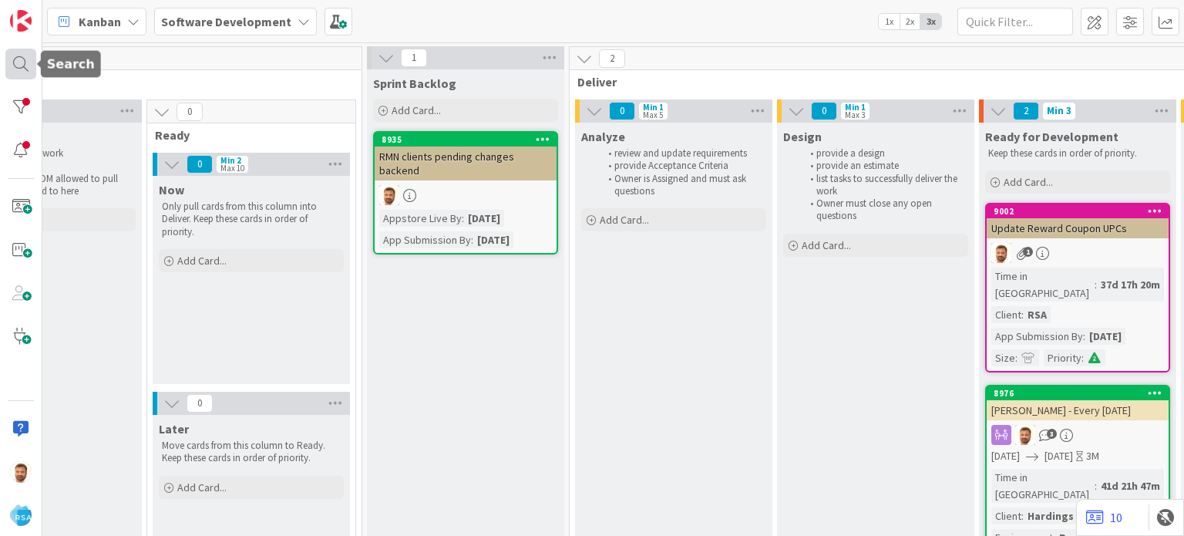
click at [22, 62] on div at bounding box center [20, 64] width 31 height 31
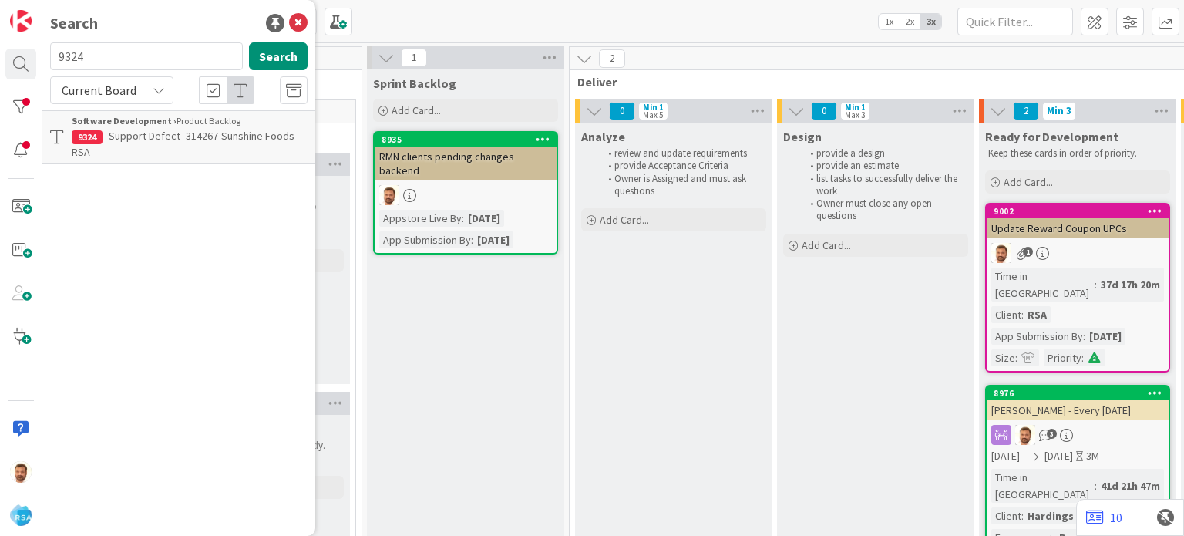
click at [98, 56] on input "9324" at bounding box center [146, 56] width 193 height 28
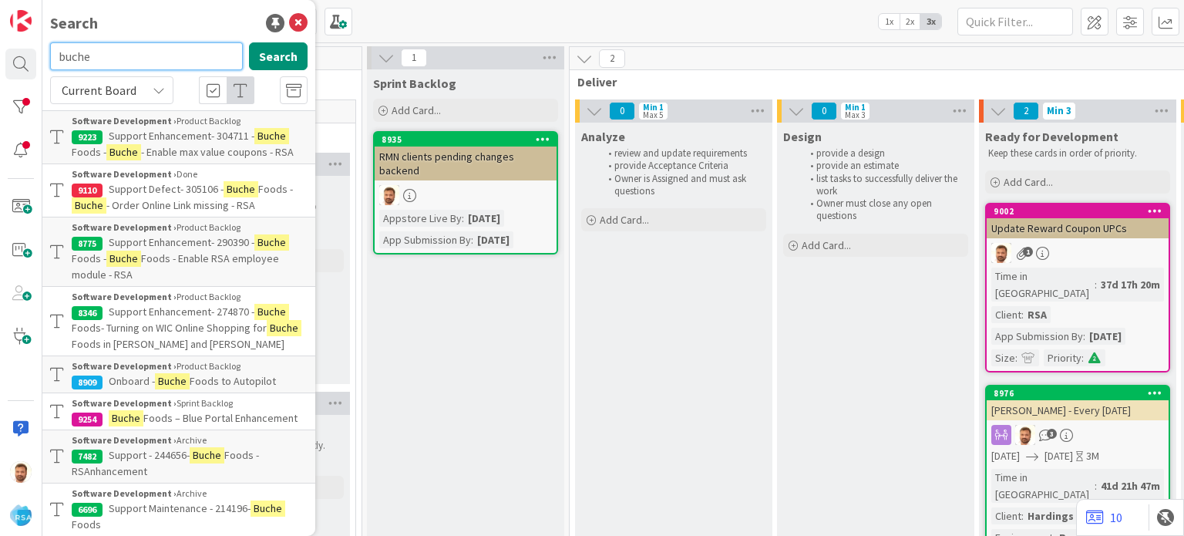
click at [200, 49] on input "buche" at bounding box center [146, 56] width 193 height 28
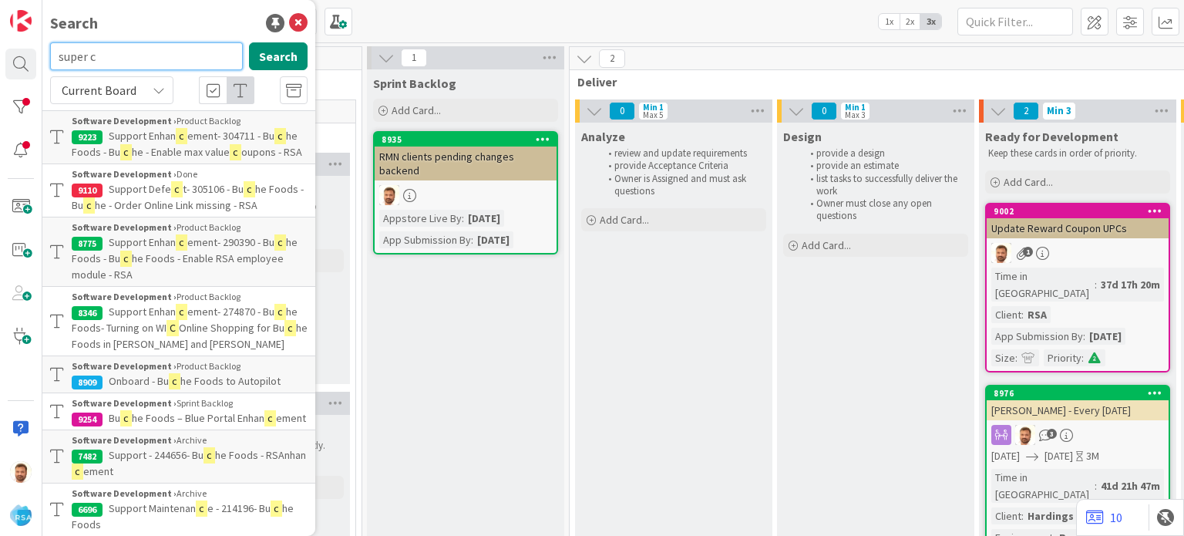
type input "super c"
